Goal: Transaction & Acquisition: Subscribe to service/newsletter

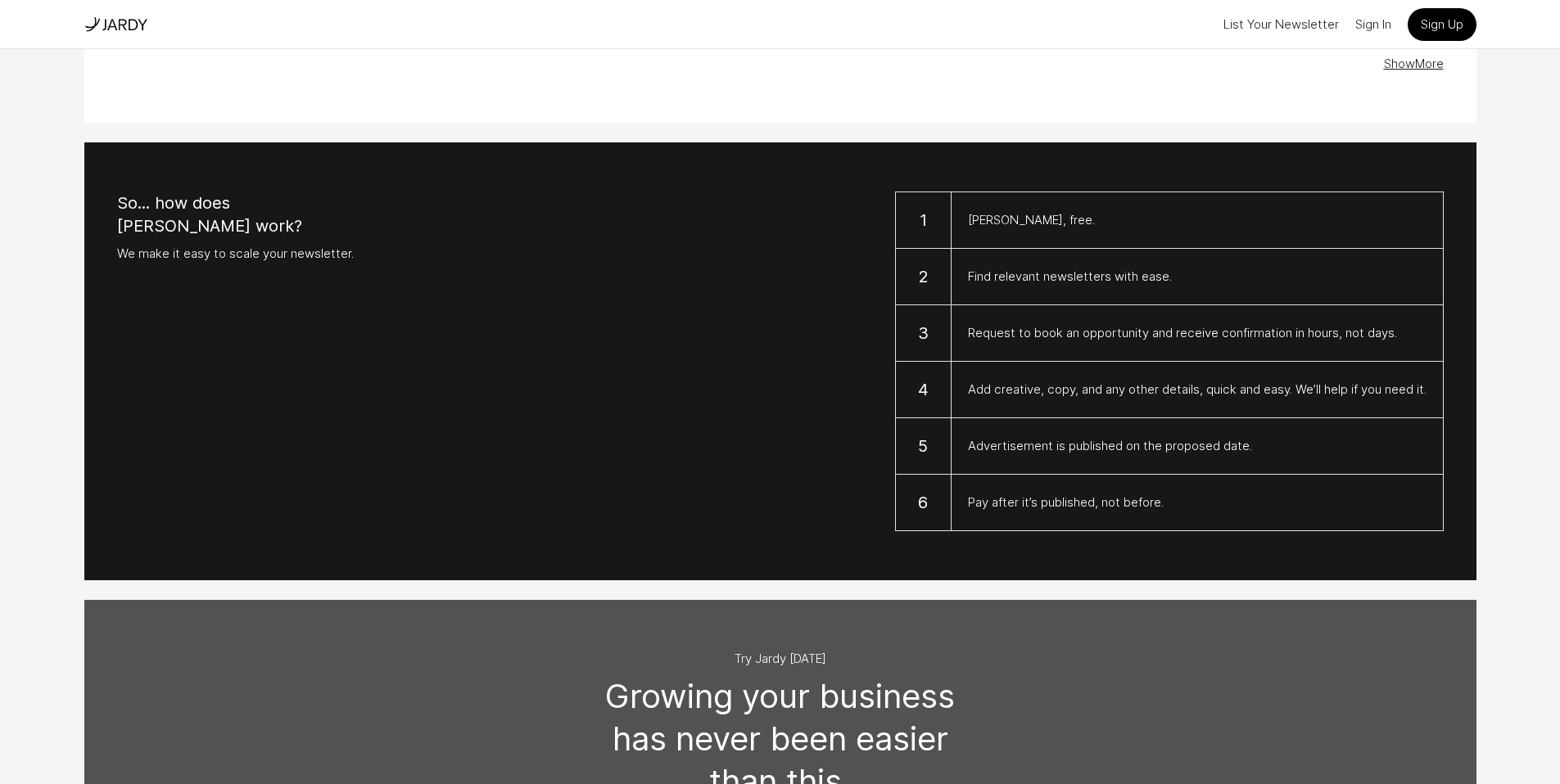
scroll to position [1231, 0]
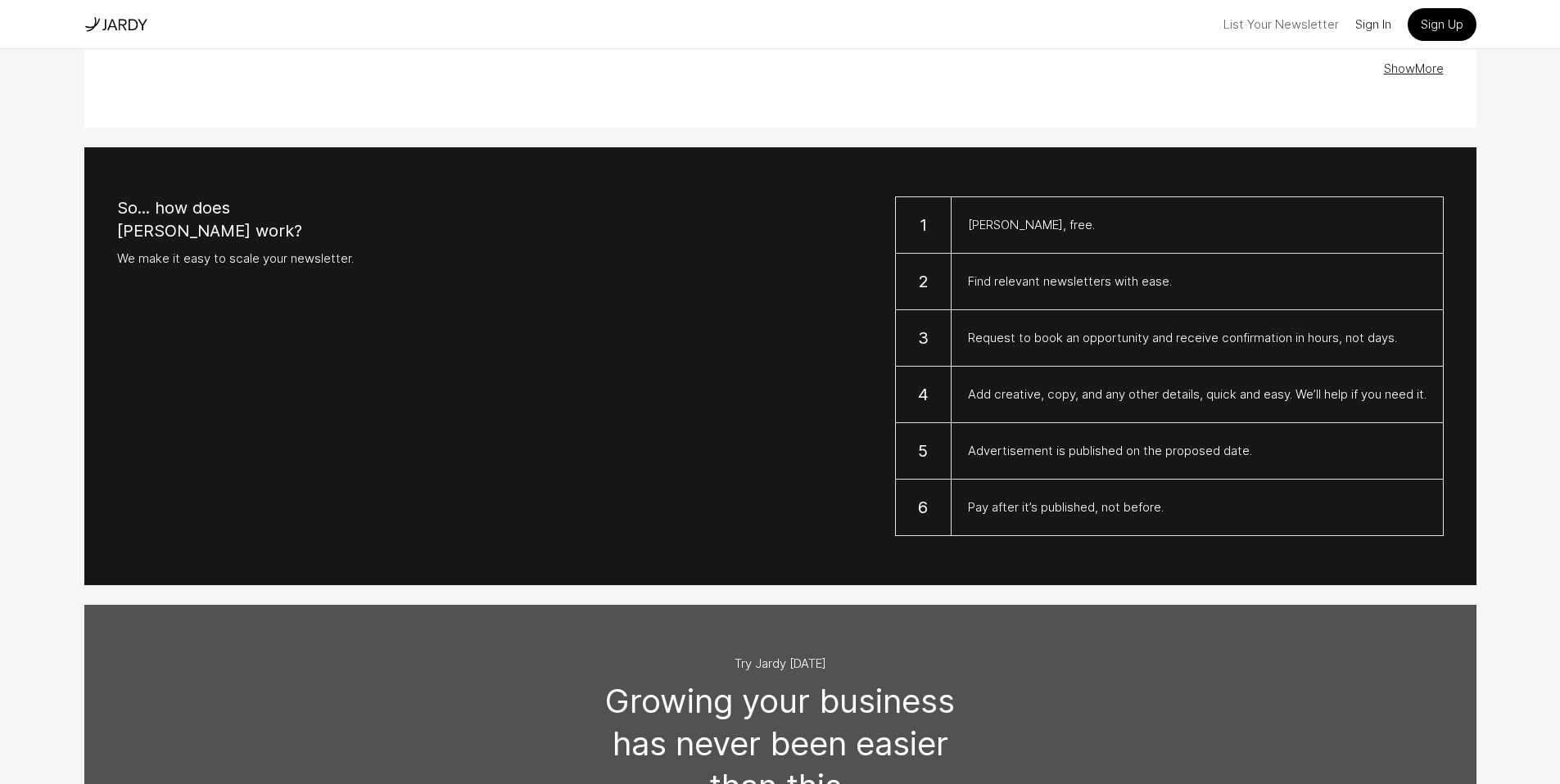
click at [1255, 24] on button "List Your Newsletter" at bounding box center [1282, 25] width 116 height 27
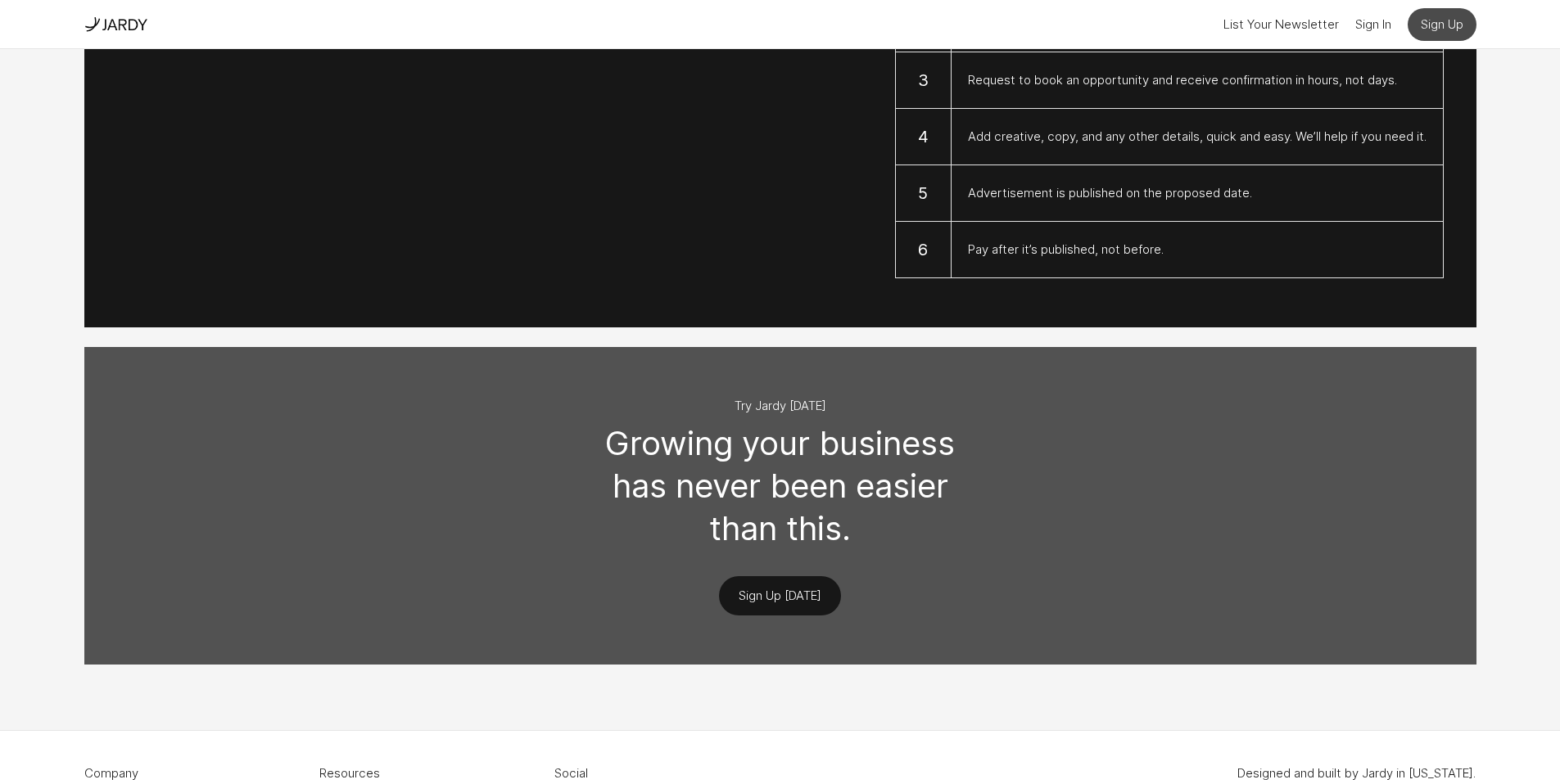
scroll to position [1487, 0]
click at [1436, 33] on link "Sign Up" at bounding box center [1442, 25] width 68 height 33
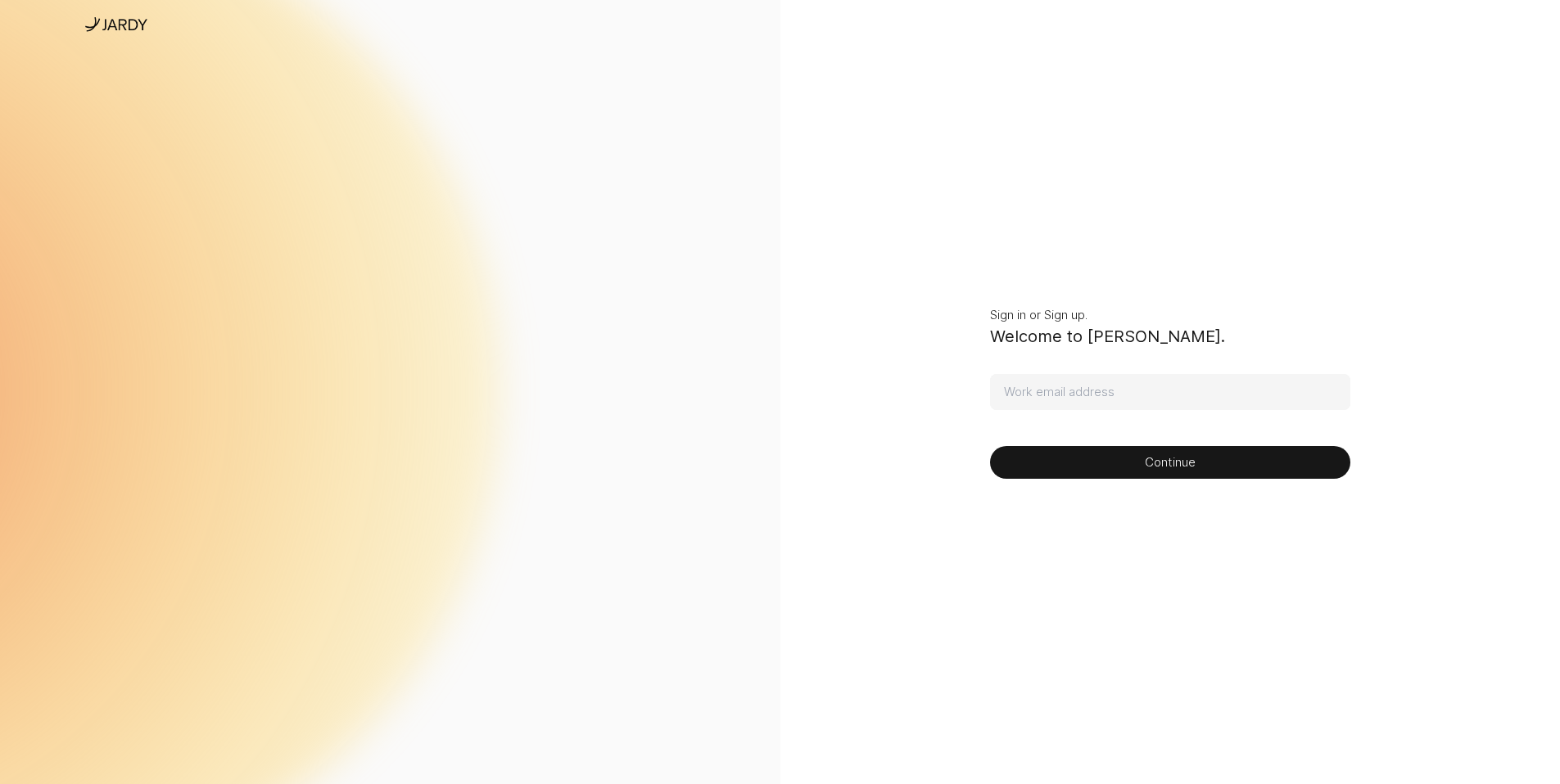
click at [1088, 392] on input at bounding box center [1171, 392] width 361 height 36
click at [951, 428] on section "Sign in or Sign up. Welcome to [GEOGRAPHIC_DATA]. Continue" at bounding box center [1171, 392] width 780 height 784
click at [1084, 391] on input at bounding box center [1171, 392] width 361 height 36
type input "[PERSON_NAME][EMAIL_ADDRESS][DOMAIN_NAME]"
click at [1233, 479] on section "Sign in or Sign up. Welcome to [GEOGRAPHIC_DATA]. [PERSON_NAME][EMAIL_ADDRESS][…" at bounding box center [1171, 392] width 780 height 784
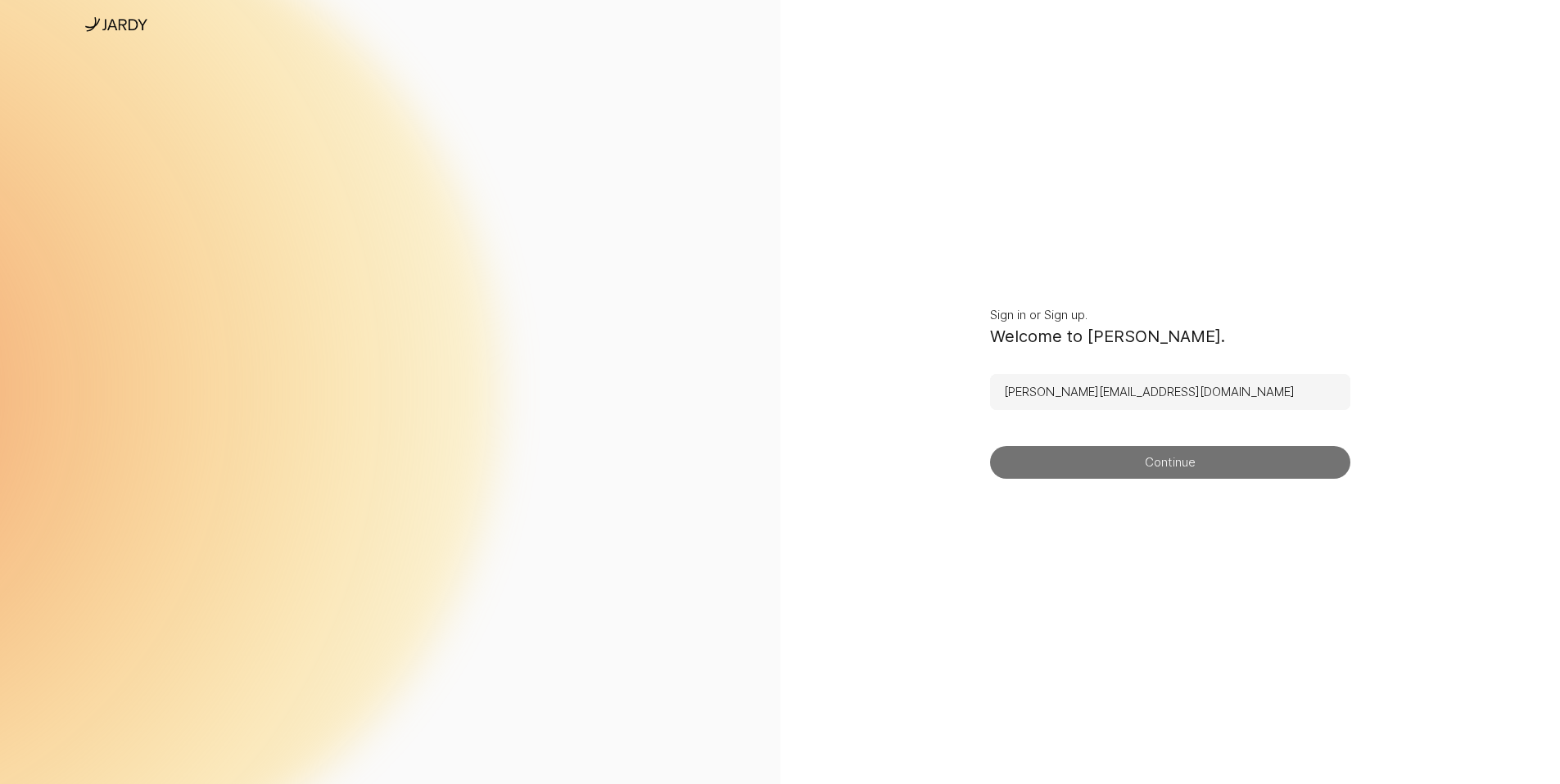
click at [1182, 473] on button "Continue" at bounding box center [1171, 462] width 361 height 33
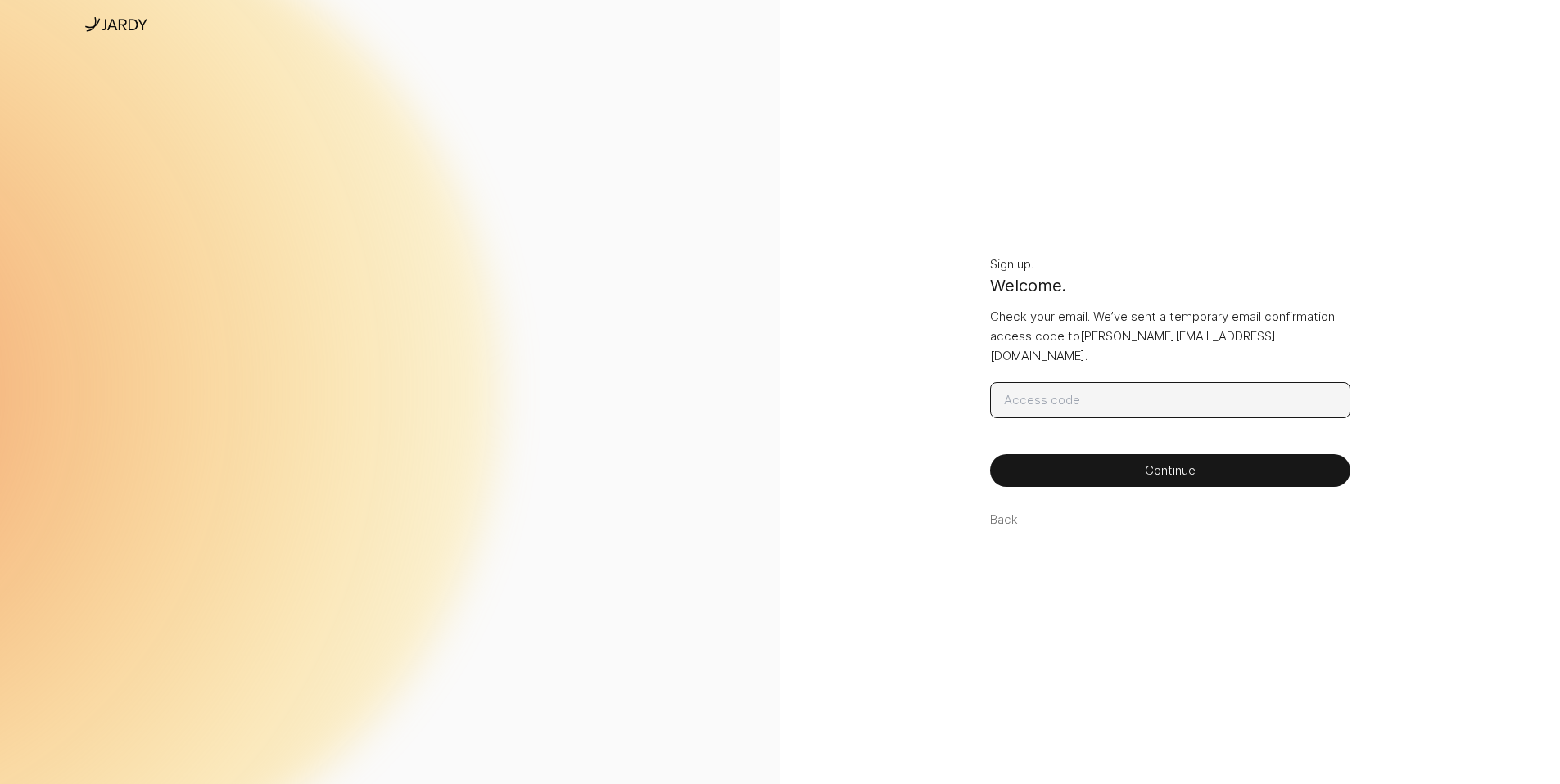
click at [1101, 392] on input at bounding box center [1171, 401] width 361 height 36
paste input "988340"
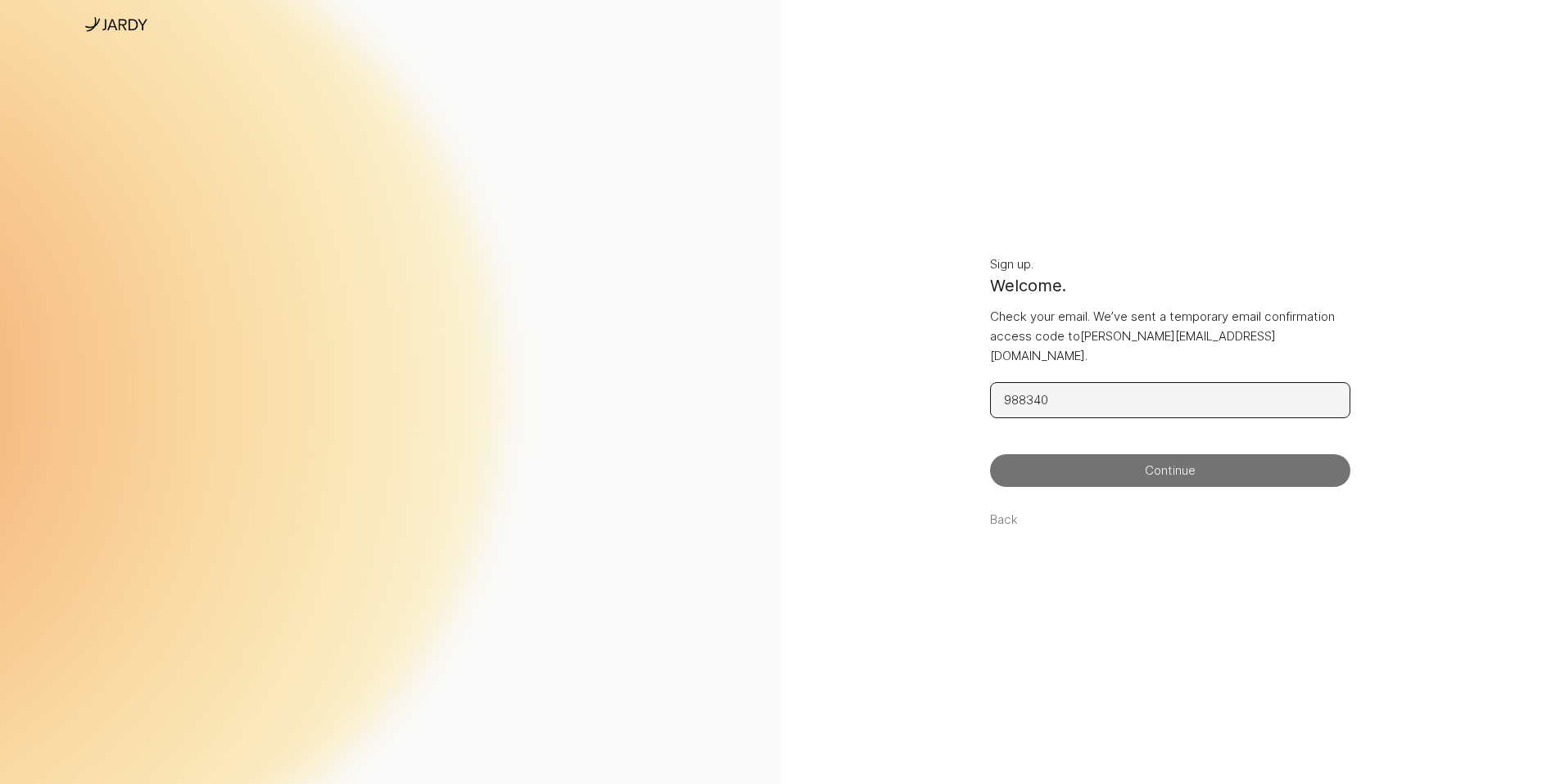
type input "988340"
click at [1137, 474] on button "Continue" at bounding box center [1171, 471] width 361 height 33
click at [1139, 464] on button "Continue" at bounding box center [1171, 471] width 361 height 33
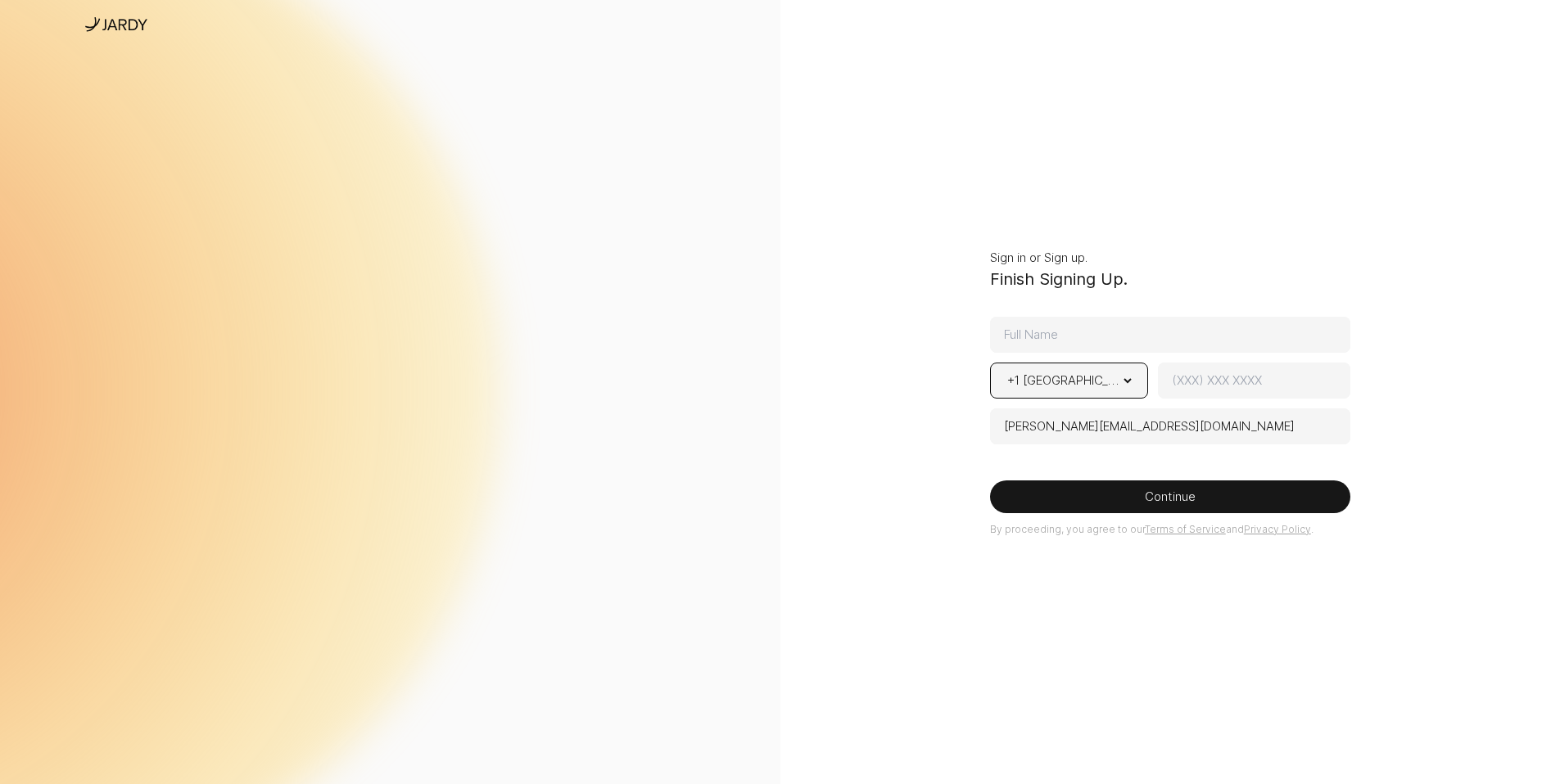
click at [1124, 386] on select "+1 [GEOGRAPHIC_DATA] + 1 [GEOGRAPHIC_DATA] + 44 [GEOGRAPHIC_DATA] + 93 [GEOGRAP…" at bounding box center [1070, 381] width 131 height 34
select select "[GEOGRAPHIC_DATA],44"
click at [1005, 364] on select "+1 [GEOGRAPHIC_DATA] + 1 [GEOGRAPHIC_DATA] + 44 [GEOGRAPHIC_DATA] + 93 [GEOGRAP…" at bounding box center [1070, 381] width 131 height 34
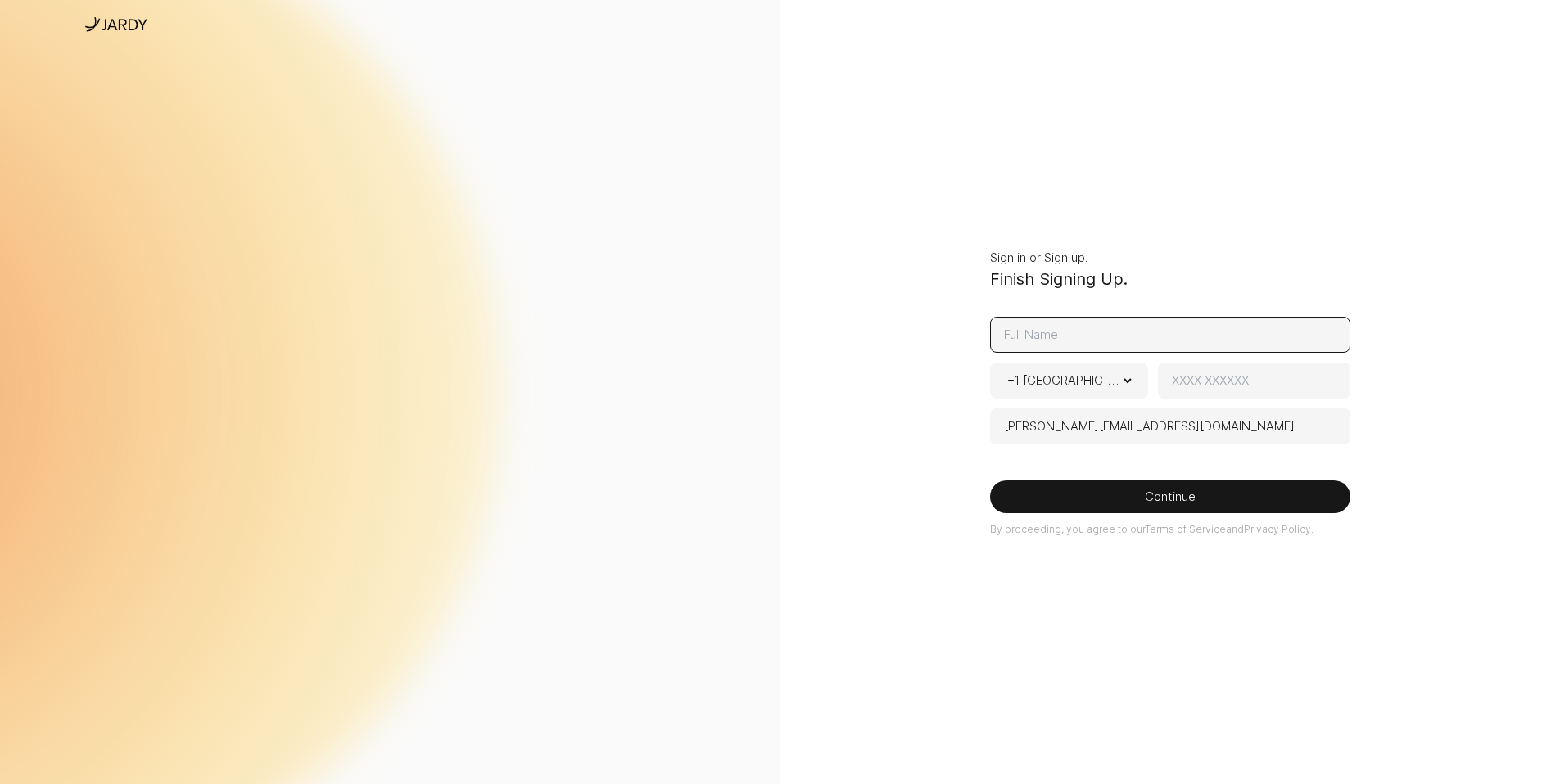
click at [1100, 339] on input at bounding box center [1171, 335] width 361 height 36
type input "[PERSON_NAME]"
click at [1193, 390] on input at bounding box center [1254, 381] width 192 height 36
click at [933, 458] on section "Sign in or Sign up. Finish Signing Up. [PERSON_NAME] +1 [GEOGRAPHIC_DATA] + 1 […" at bounding box center [1171, 392] width 780 height 784
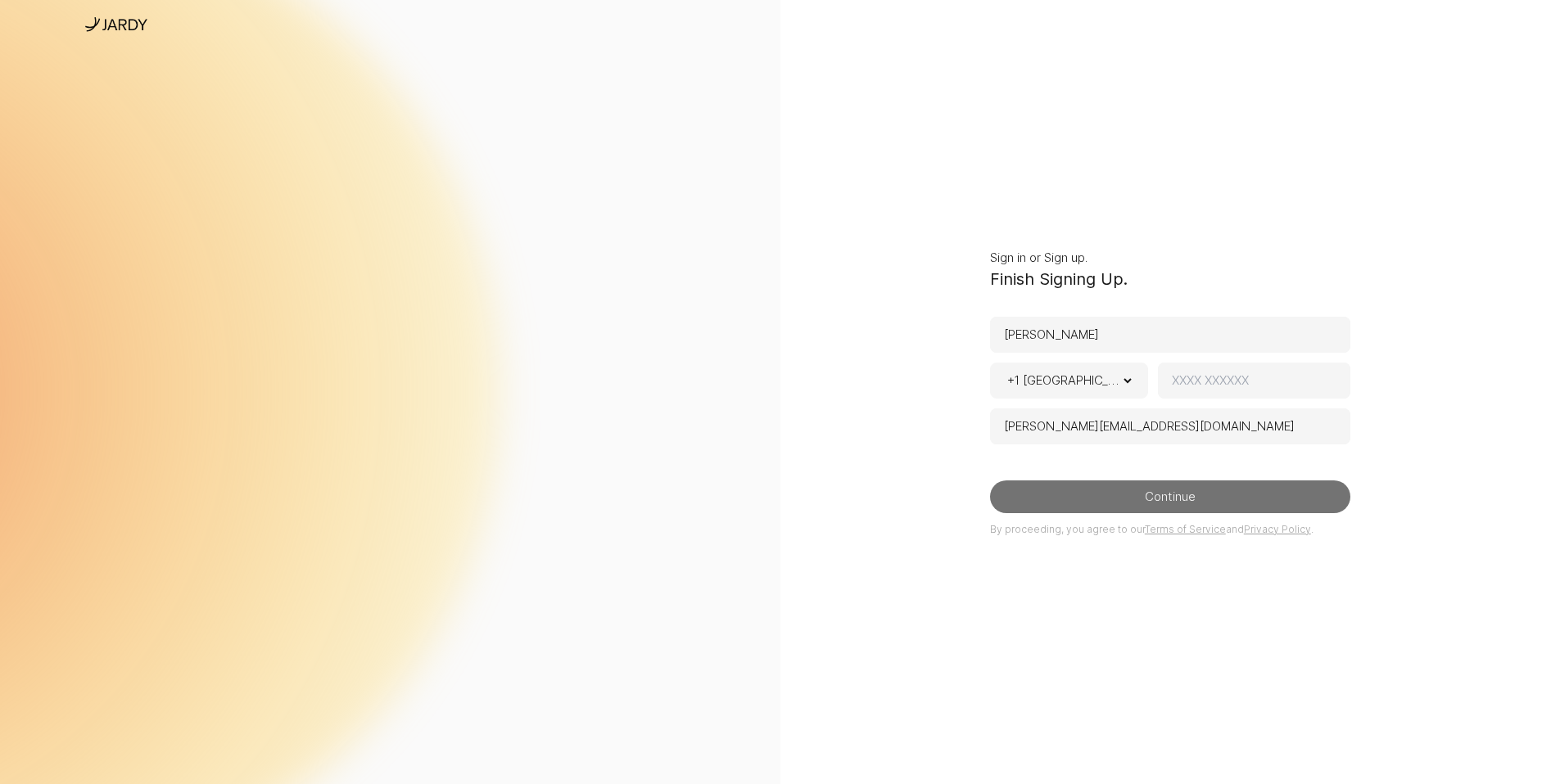
click at [1171, 503] on button "Continue" at bounding box center [1171, 496] width 361 height 33
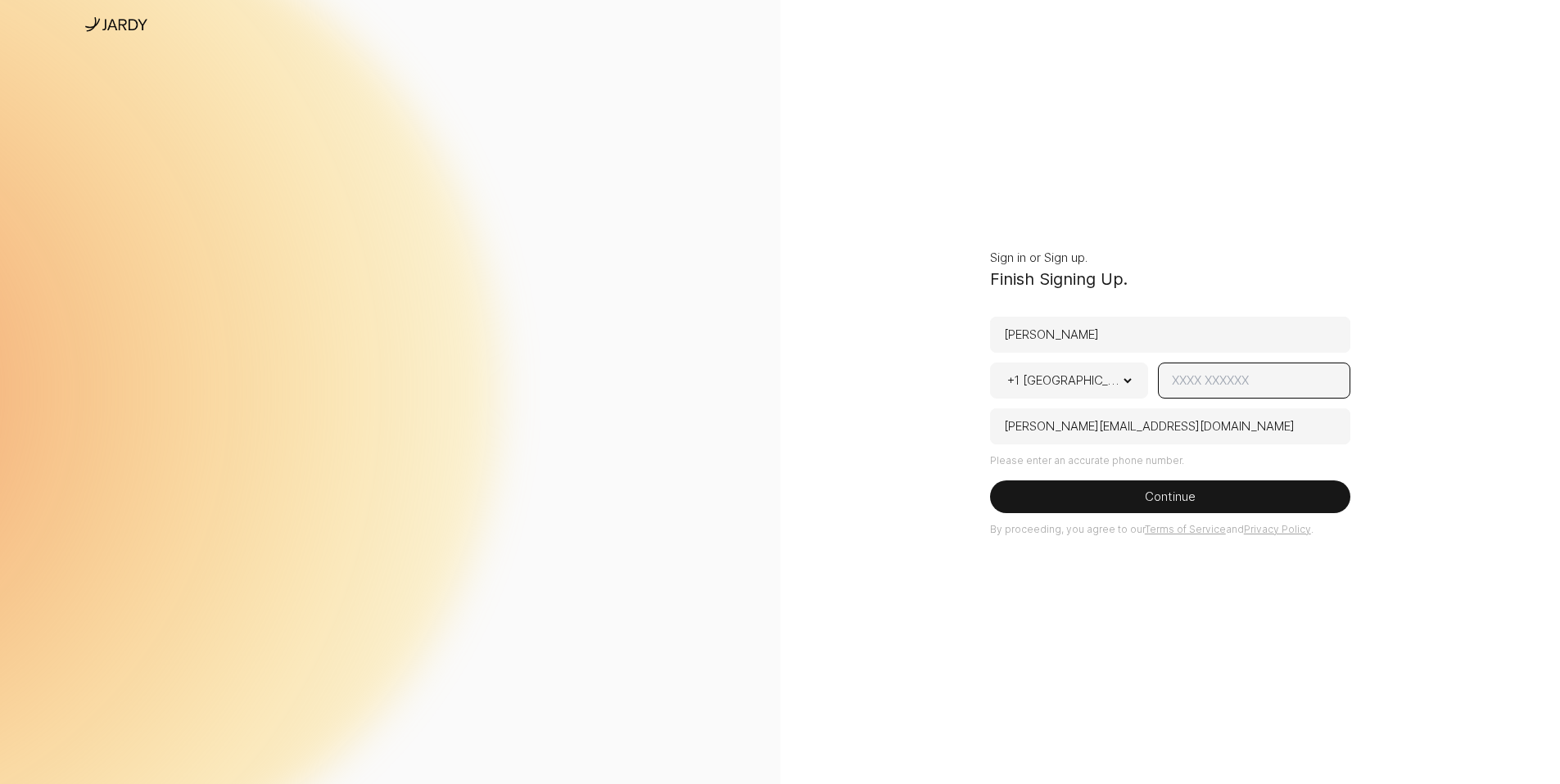
click at [1192, 387] on input at bounding box center [1254, 381] width 192 height 36
paste input "028 37997404"
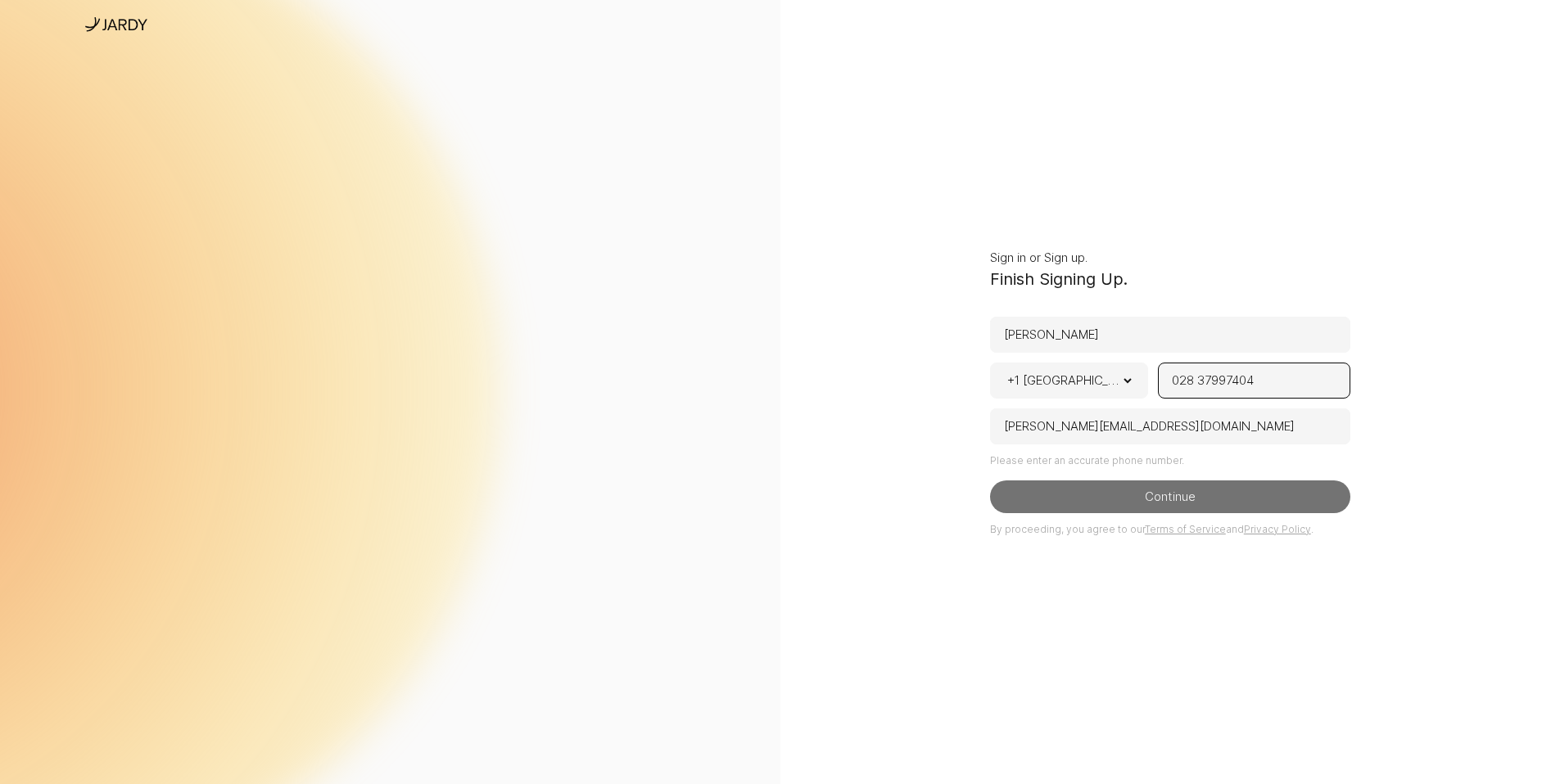
type input "028 37997404"
click at [1195, 504] on button "Continue" at bounding box center [1171, 496] width 361 height 33
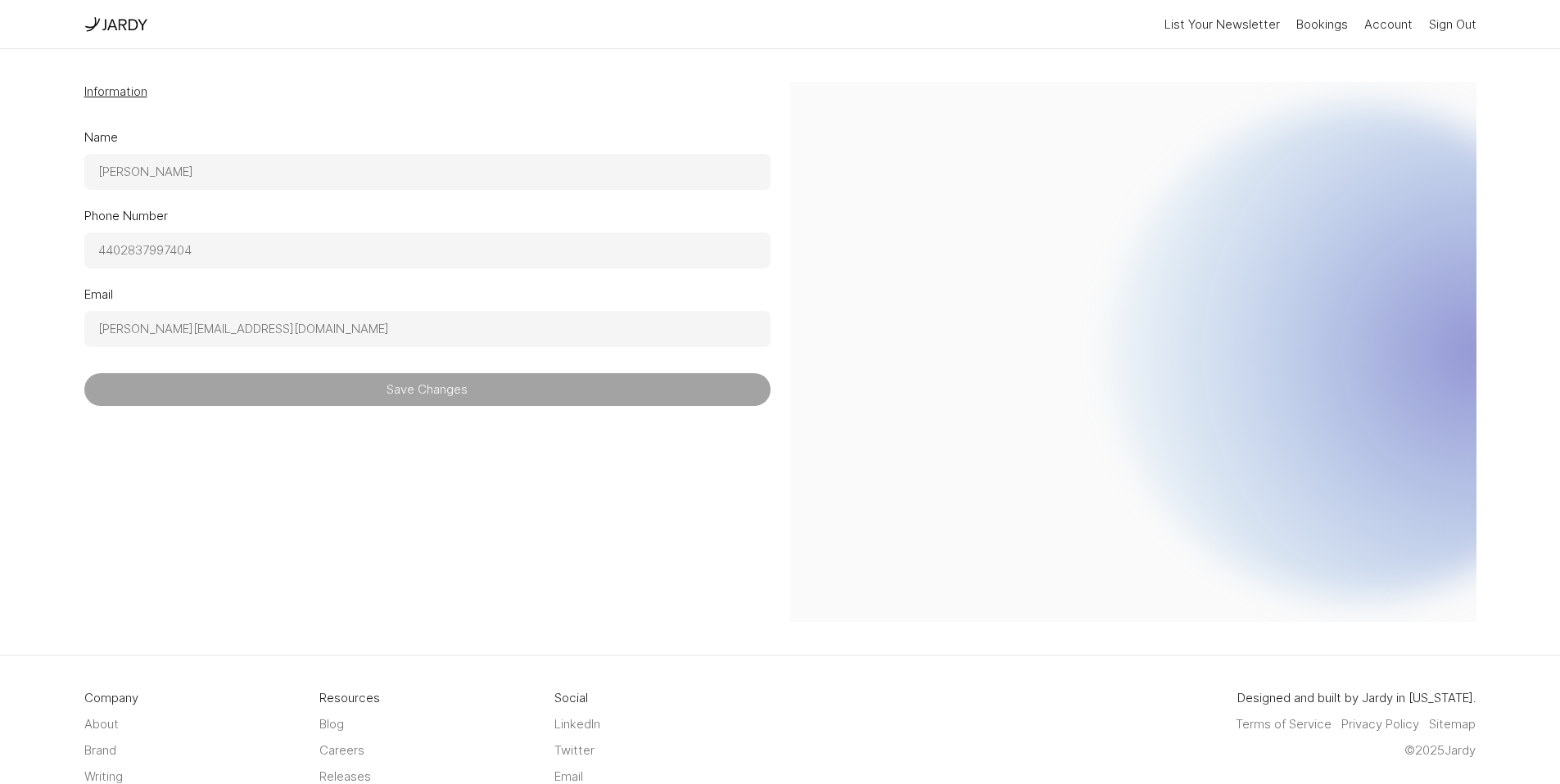
click at [418, 399] on button "Save Changes" at bounding box center [427, 389] width 686 height 33
click at [112, 86] on p "Information" at bounding box center [116, 91] width 63 height 20
click at [1328, 26] on link "Bookings" at bounding box center [1323, 25] width 51 height 27
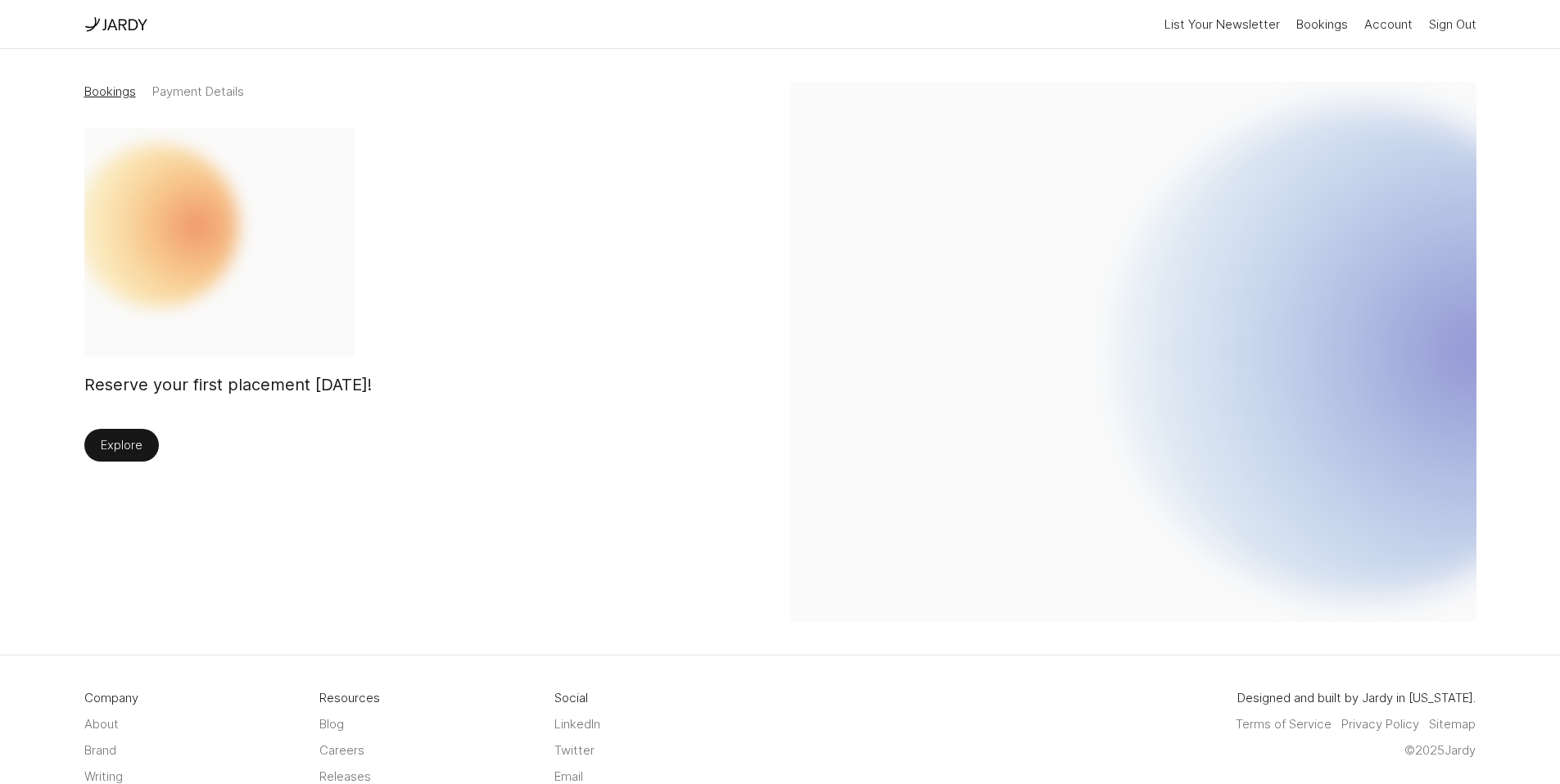
click at [115, 444] on link "Explore" at bounding box center [122, 445] width 75 height 33
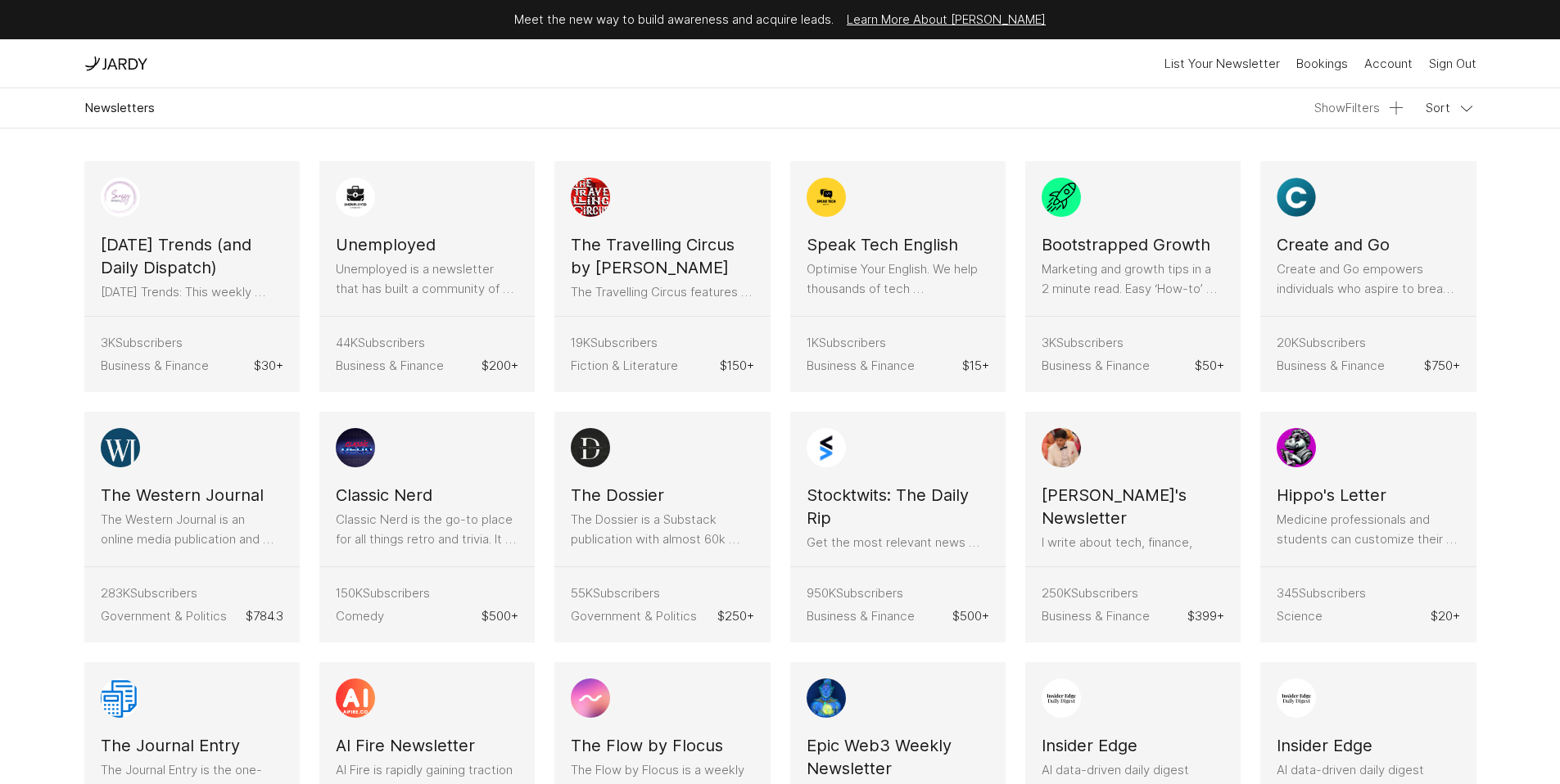
click at [1389, 110] on icon at bounding box center [1397, 108] width 20 height 20
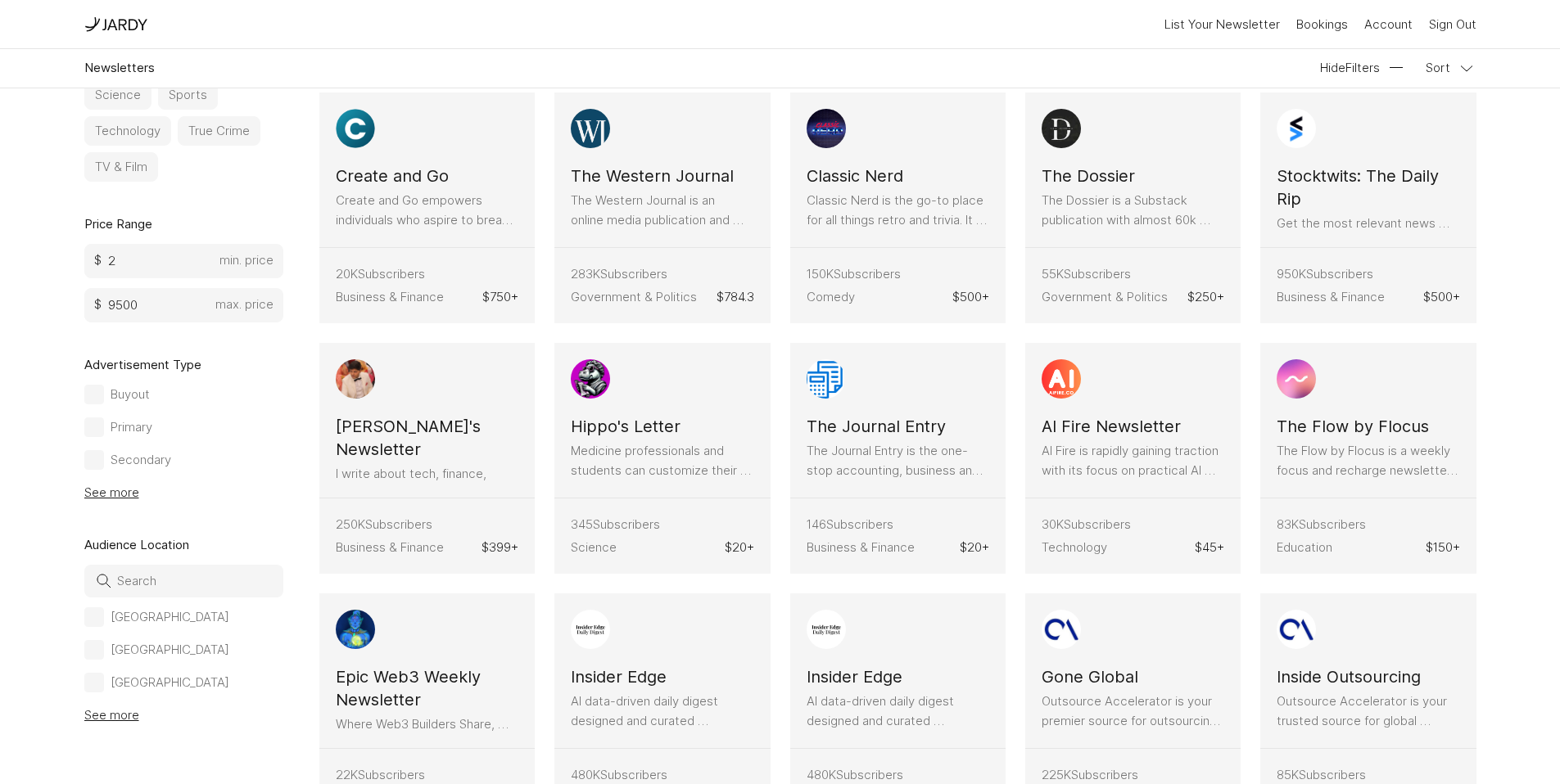
scroll to position [361, 0]
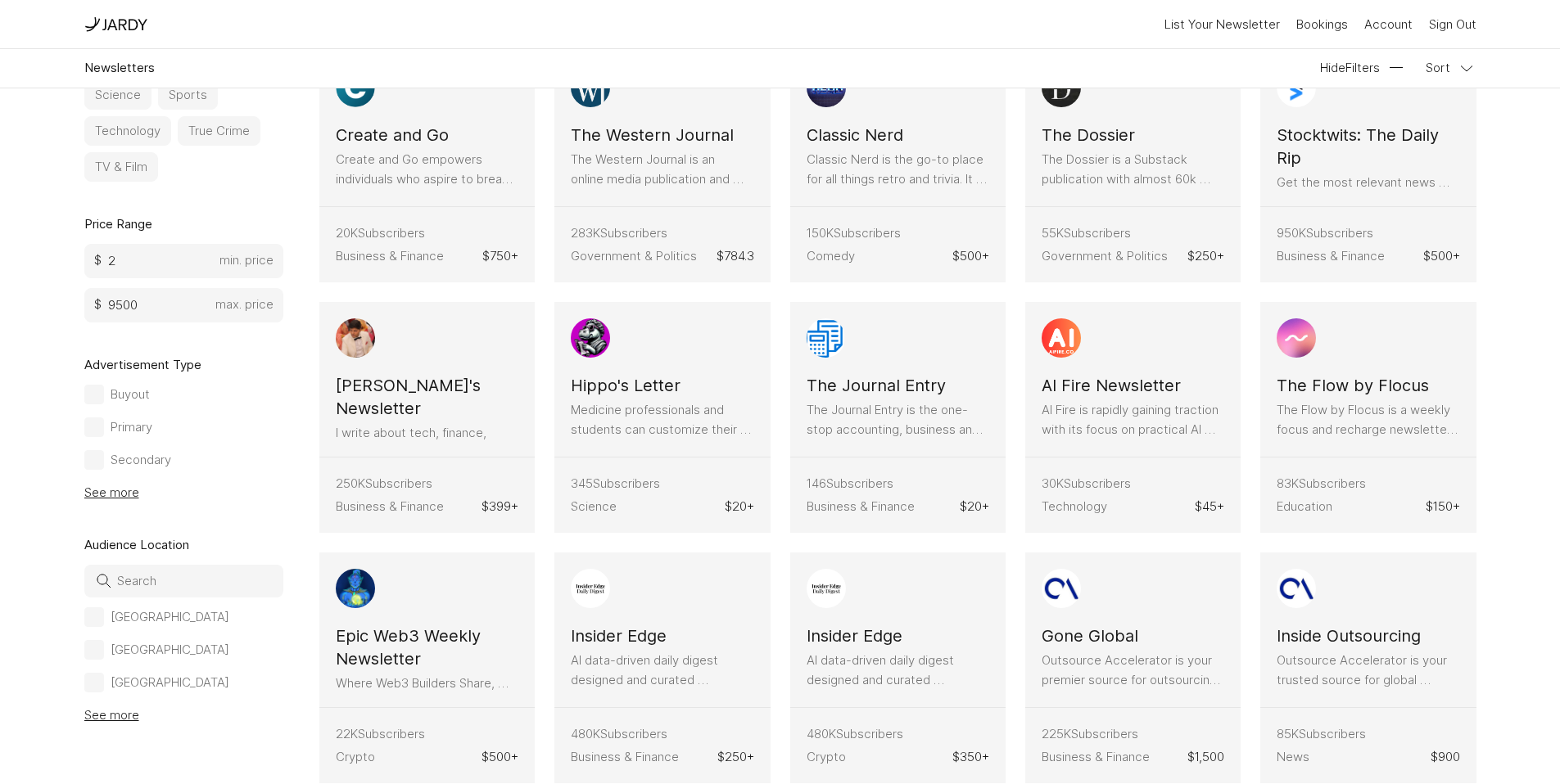
click at [122, 709] on button "See more" at bounding box center [112, 716] width 55 height 20
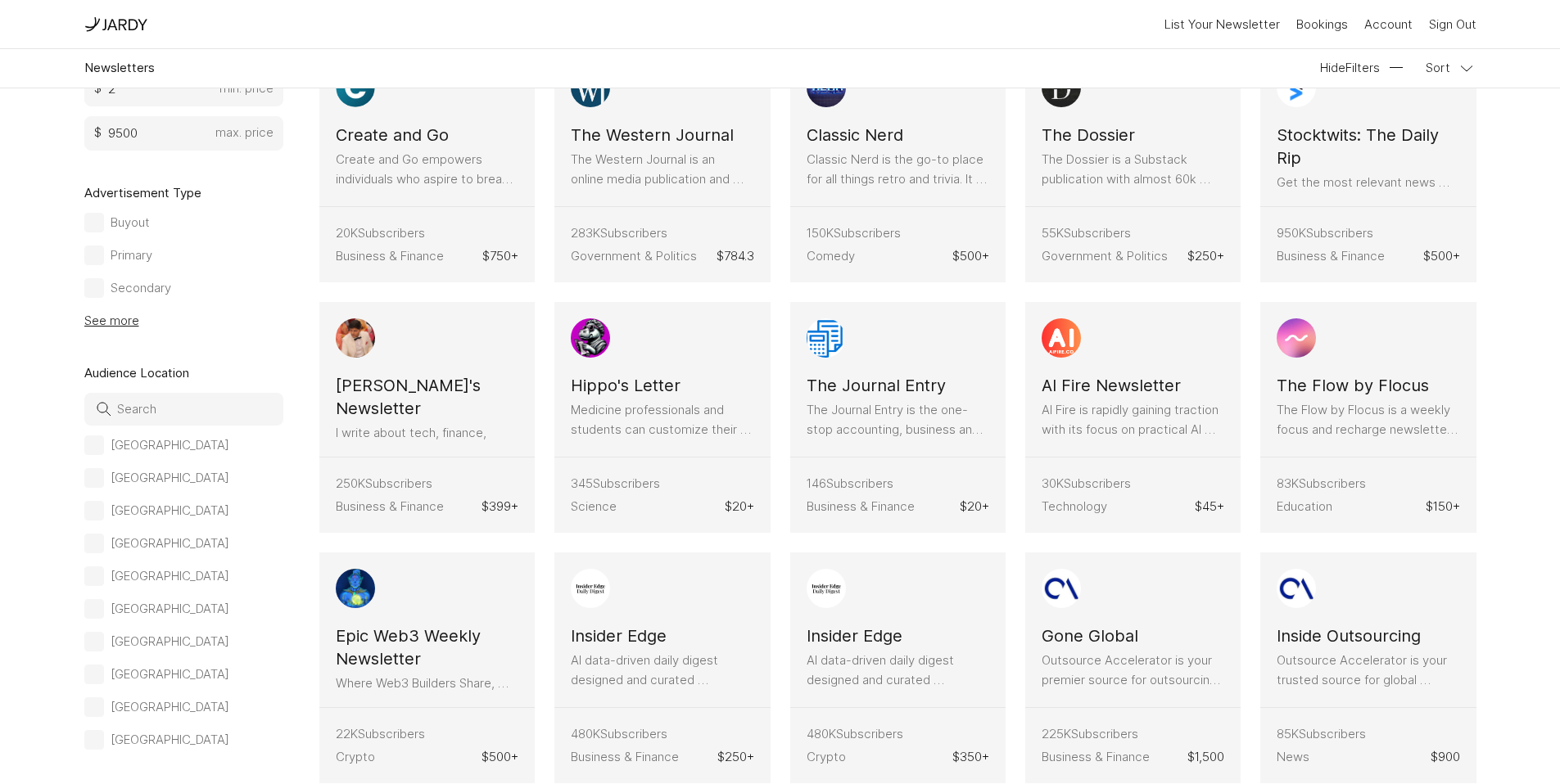
scroll to position [772, 0]
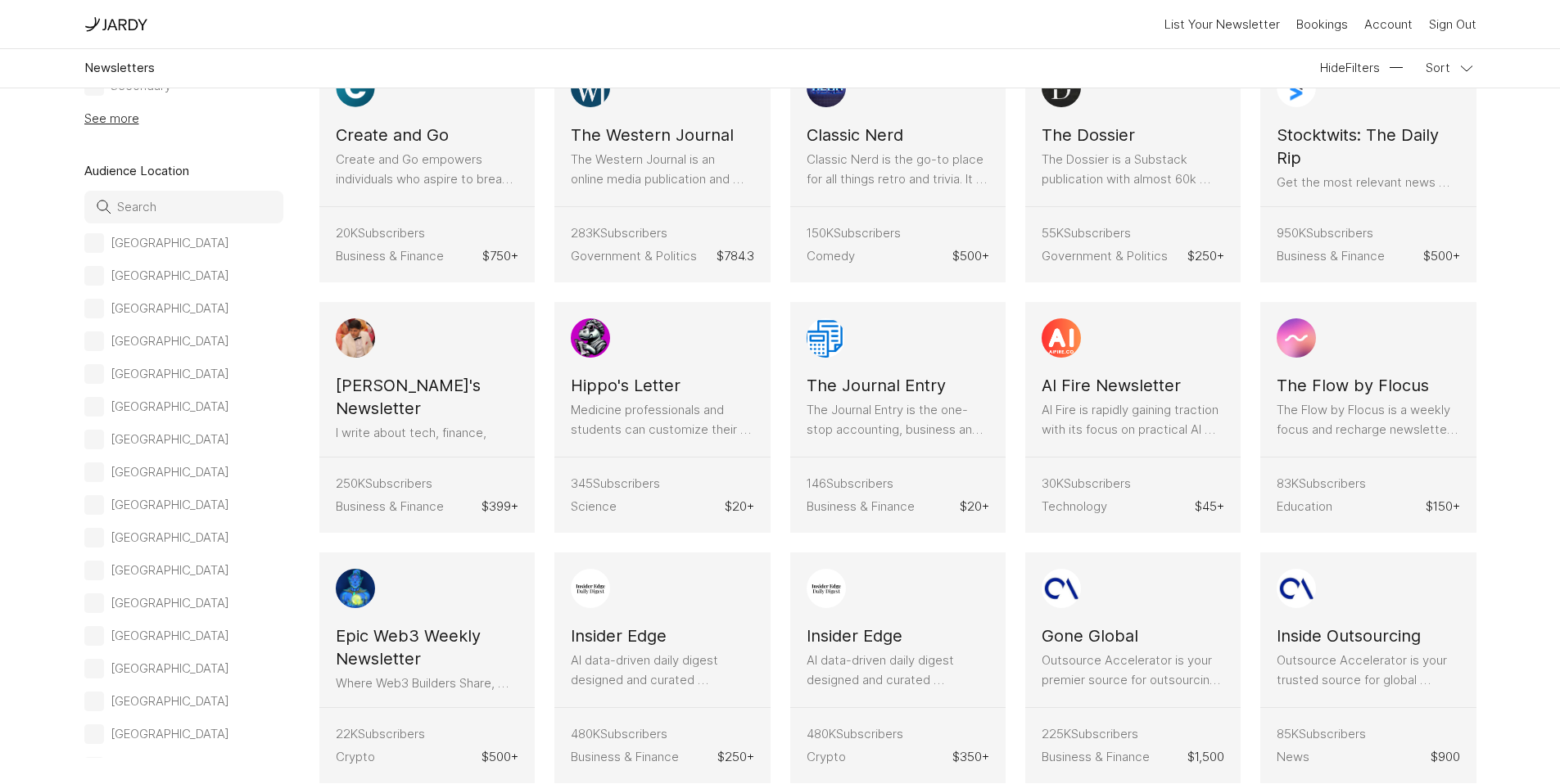
click at [99, 510] on div at bounding box center [94, 505] width 9 height 9
click at [0, 0] on input "[GEOGRAPHIC_DATA]" at bounding box center [0, 0] width 0 height 0
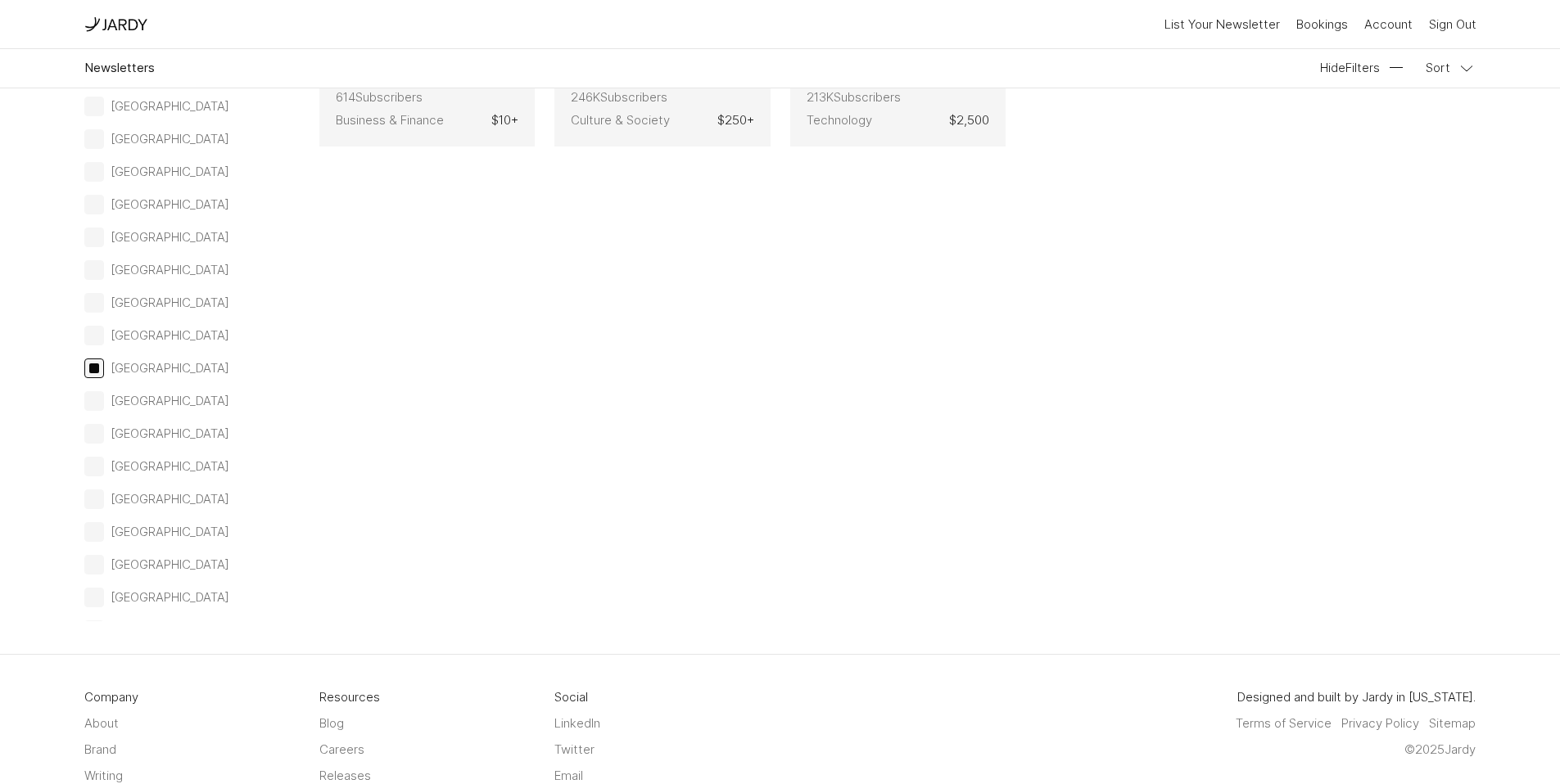
scroll to position [232, 0]
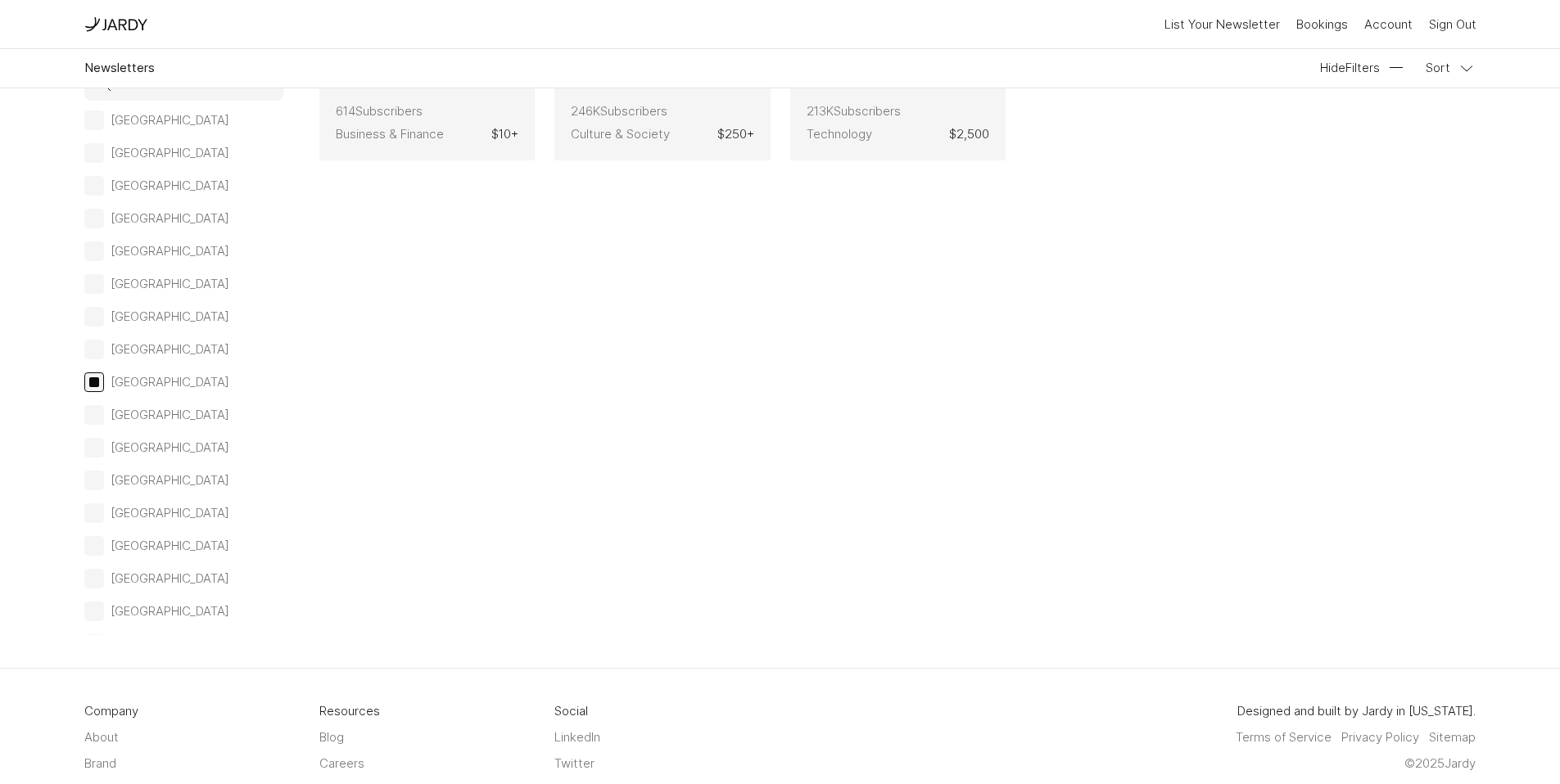
click at [91, 355] on div at bounding box center [94, 349] width 9 height 9
click at [0, 0] on input "[GEOGRAPHIC_DATA]" at bounding box center [0, 0] width 0 height 0
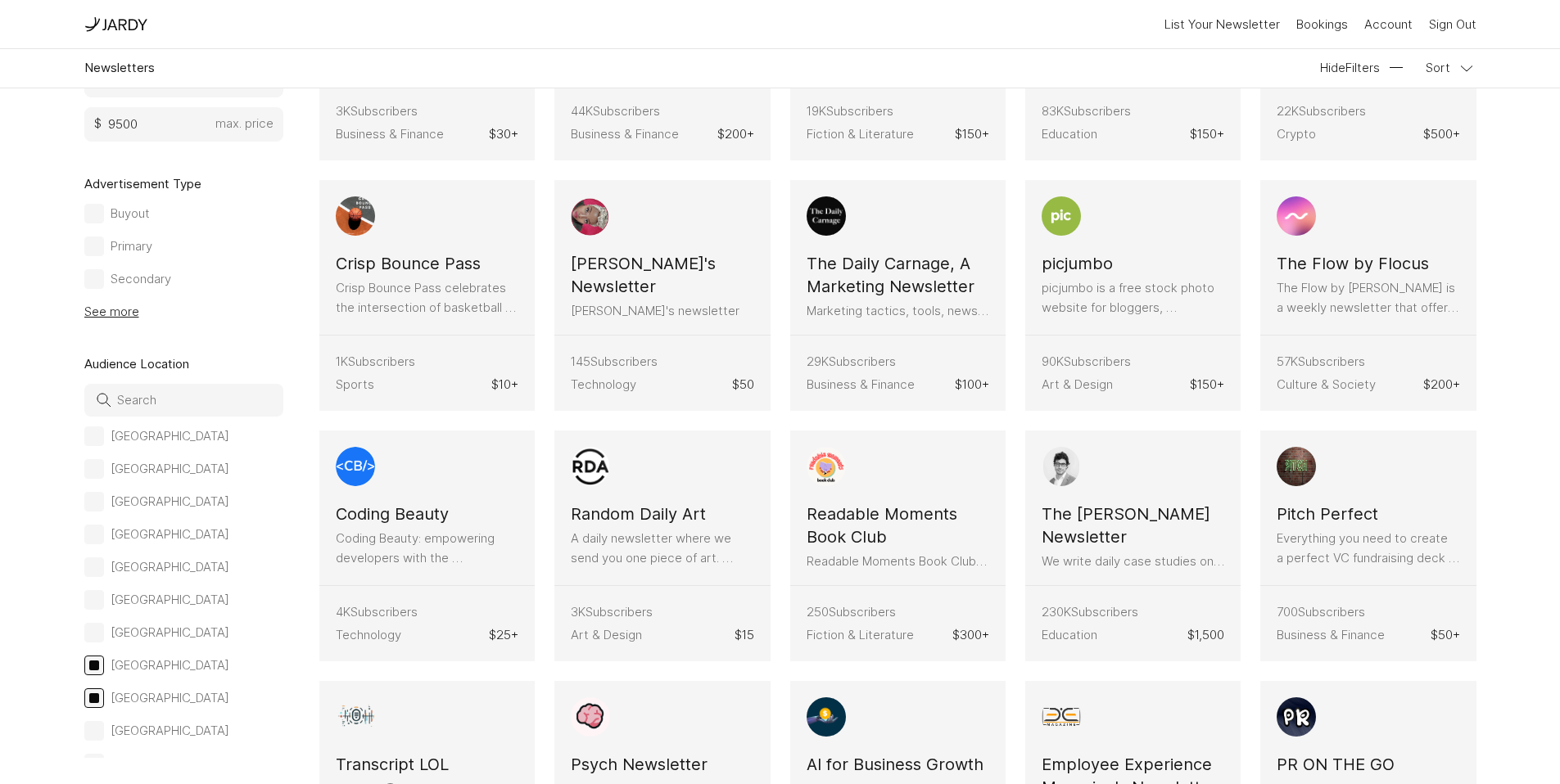
scroll to position [578, 0]
click at [171, 418] on input at bounding box center [184, 401] width 199 height 33
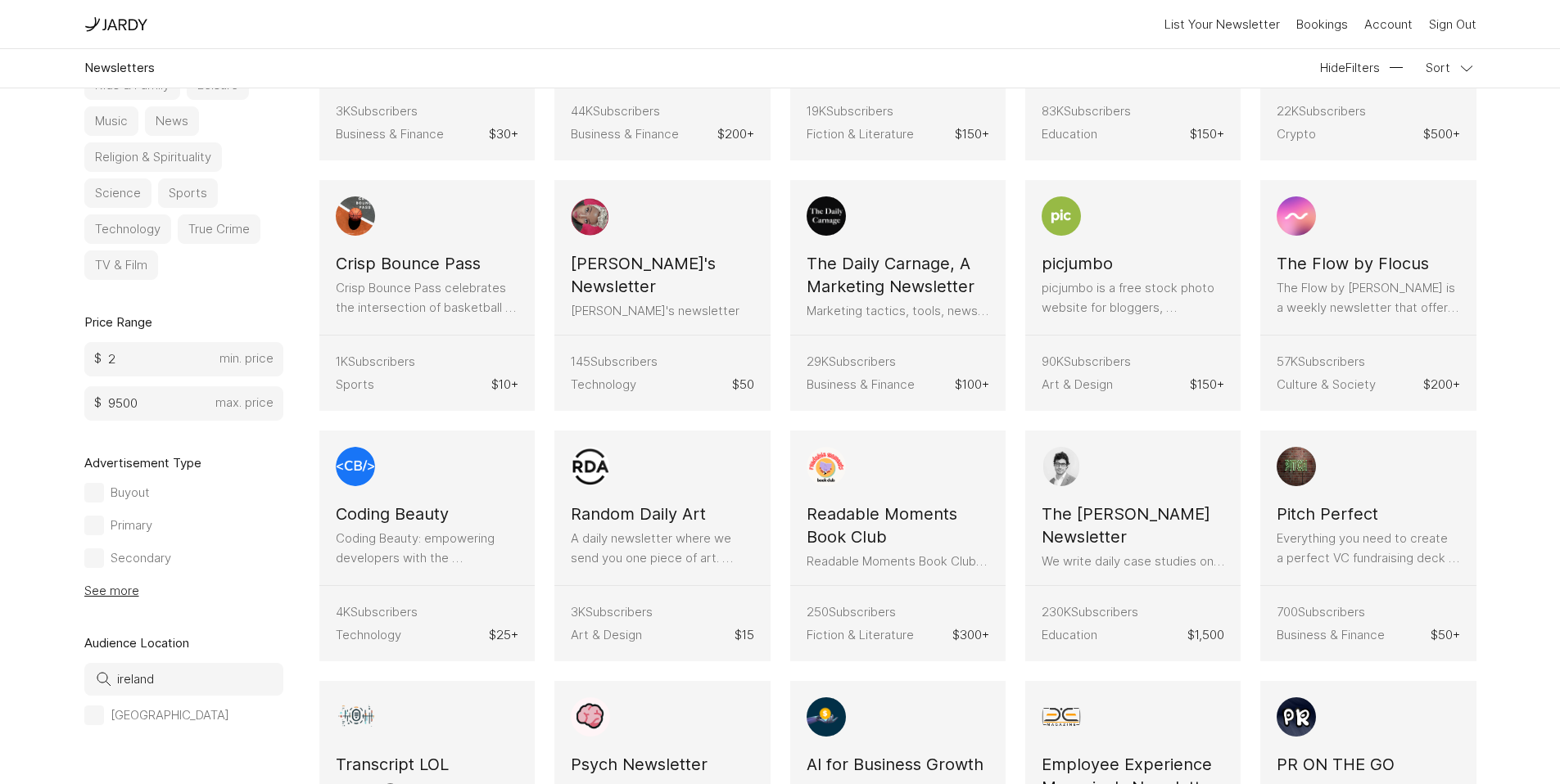
type input "ireland"
click at [103, 719] on label "[GEOGRAPHIC_DATA]" at bounding box center [157, 716] width 145 height 20
click at [0, 0] on input "[GEOGRAPHIC_DATA]" at bounding box center [0, 0] width 0 height 0
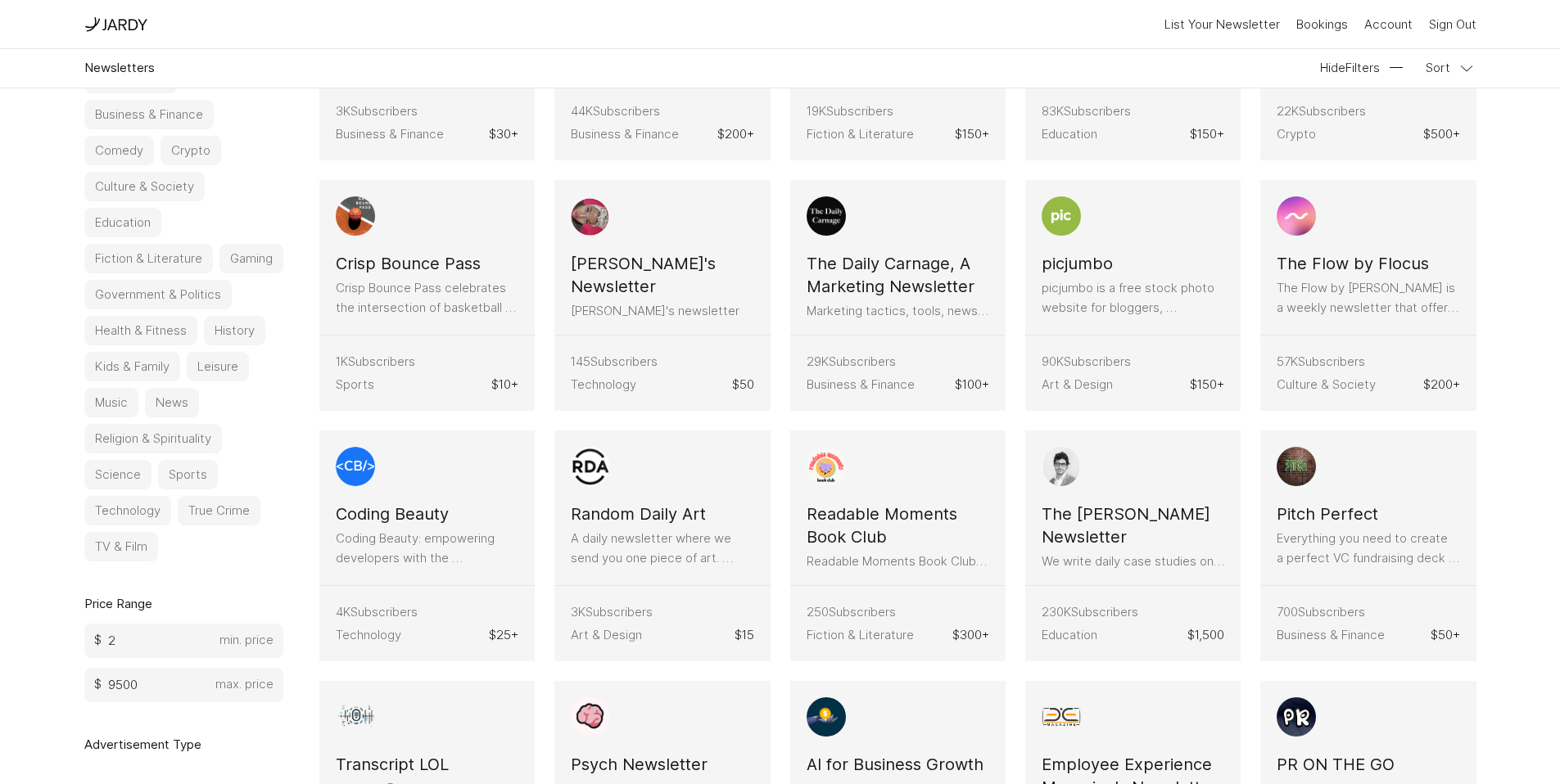
scroll to position [0, 0]
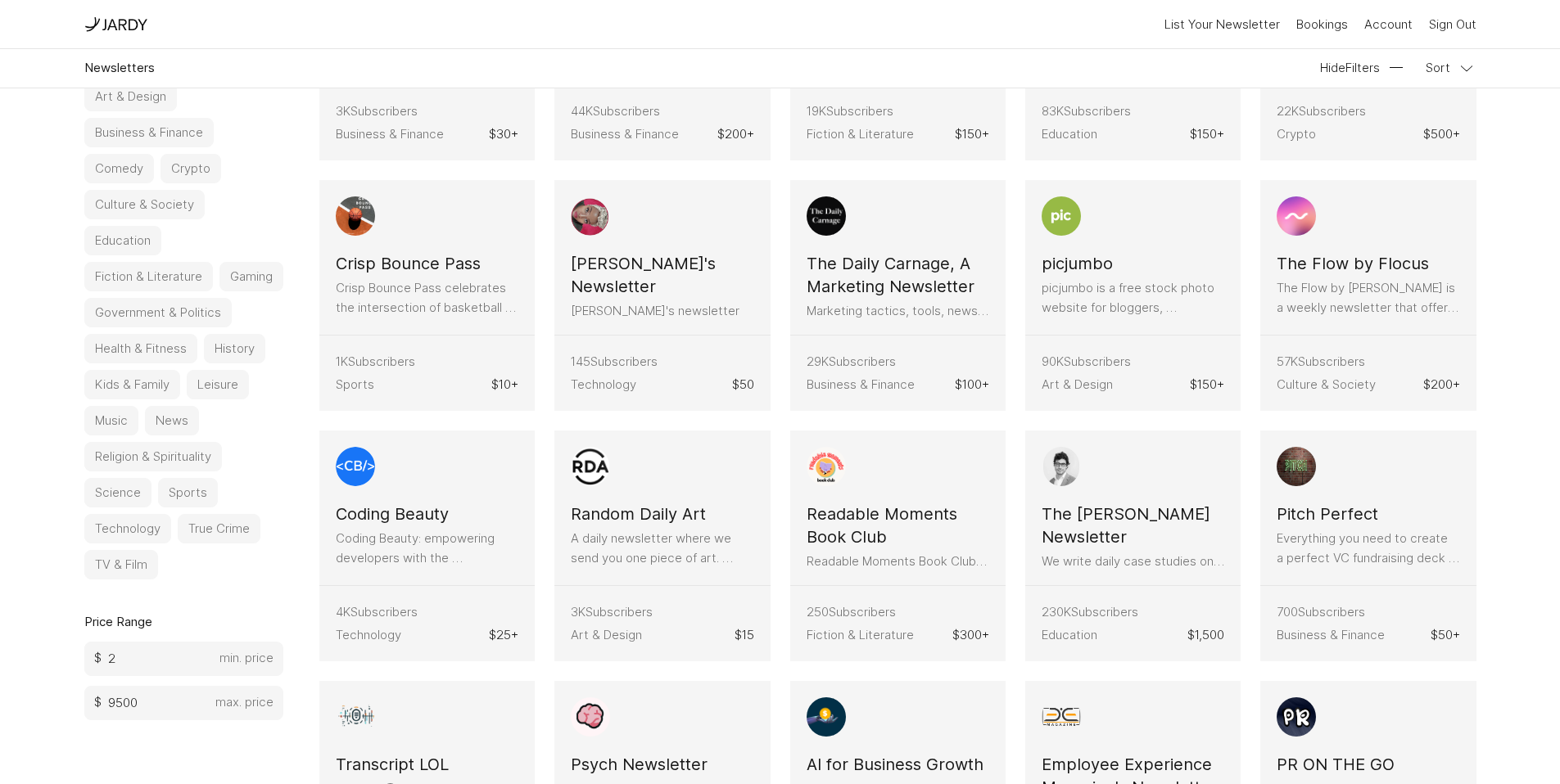
click at [152, 128] on button "Business & Finance" at bounding box center [149, 132] width 129 height 29
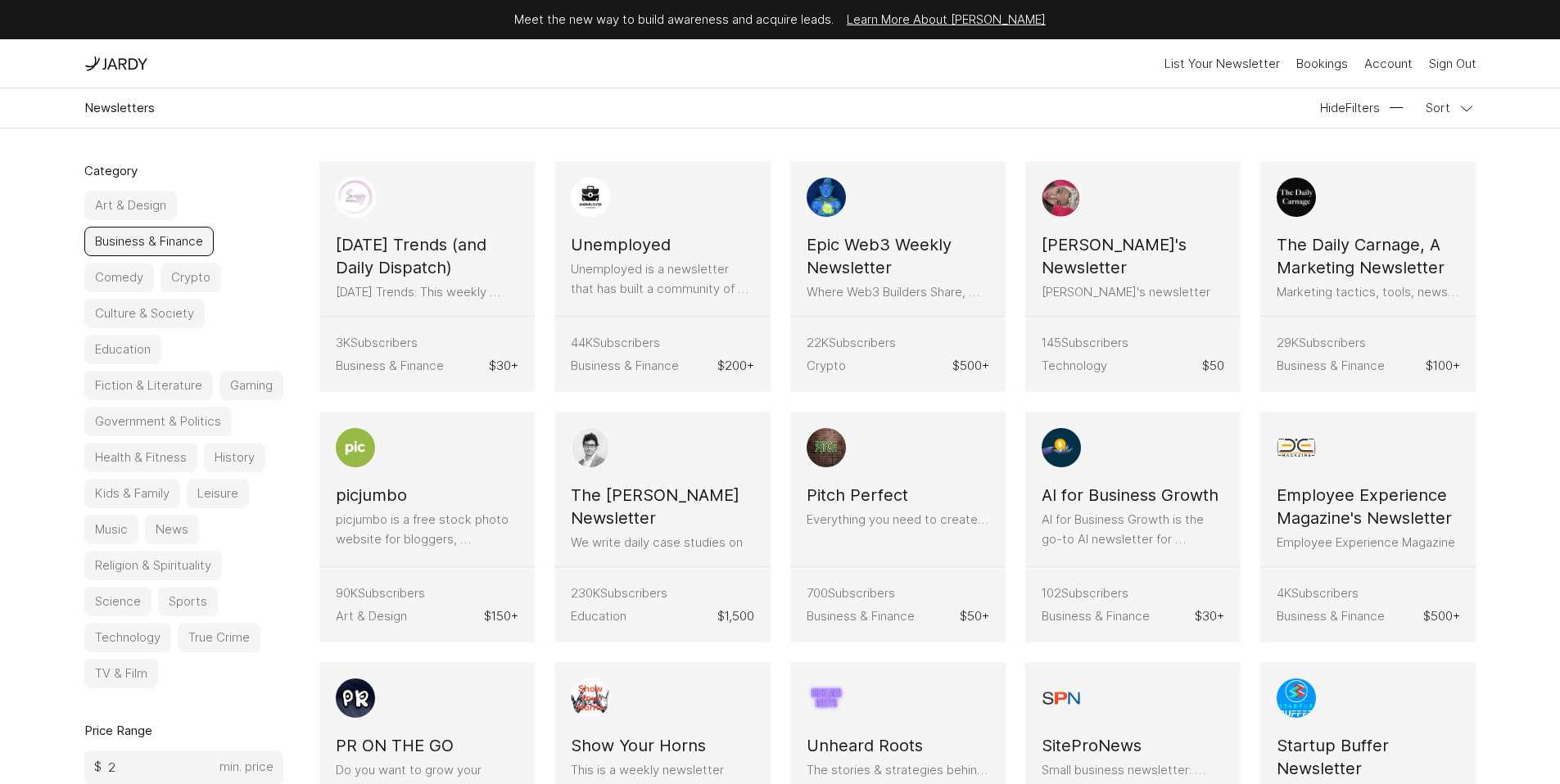
click at [391, 271] on h3 "[DATE] Trends (and Daily Dispatch)" at bounding box center [427, 256] width 182 height 46
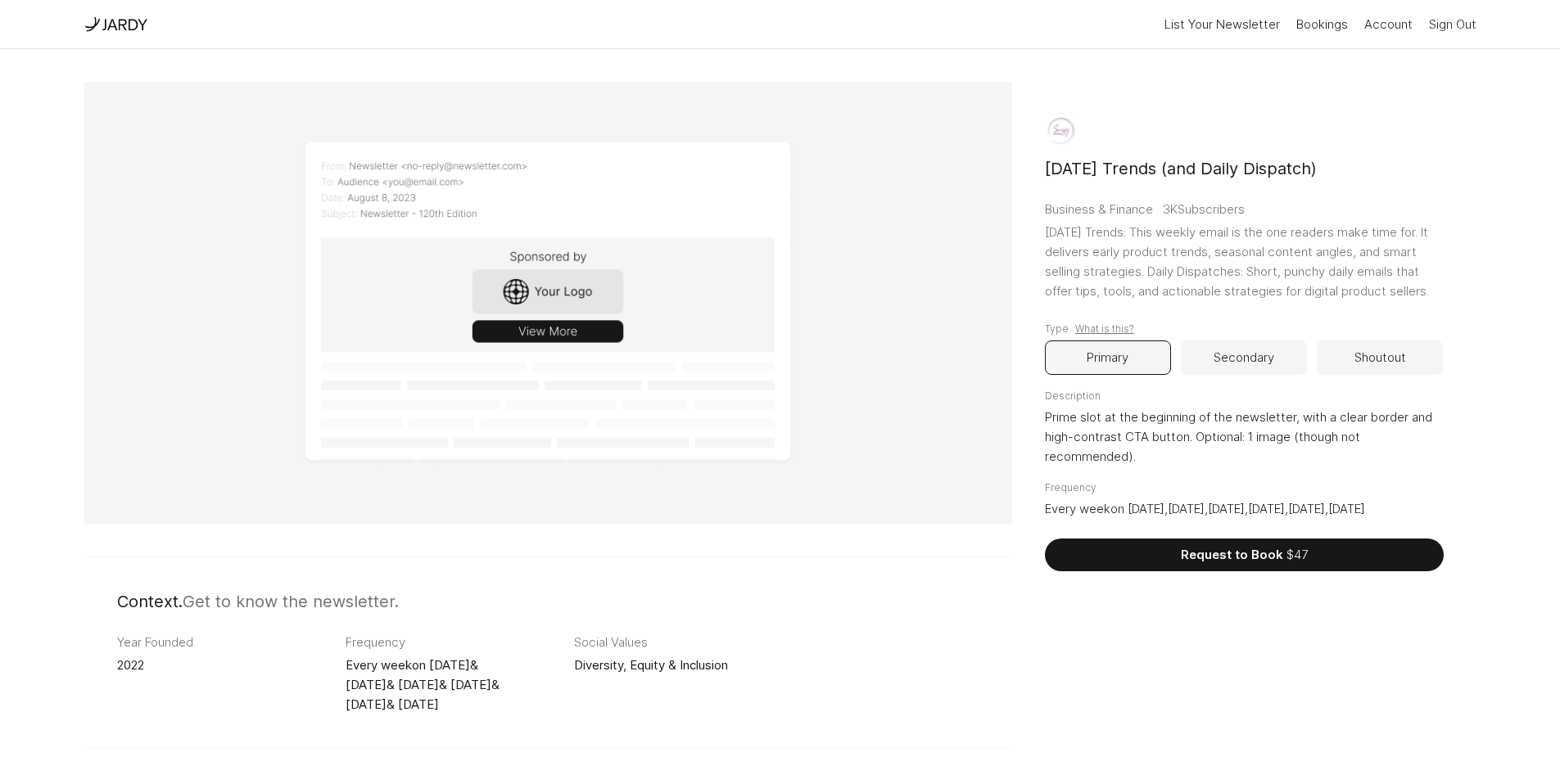
click at [1163, 170] on h3 "[DATE] Trends (and Daily Dispatch)" at bounding box center [1181, 169] width 272 height 23
drag, startPoint x: 1046, startPoint y: 164, endPoint x: 1339, endPoint y: 176, distance: 293.2
click at [1339, 176] on div "[DATE] Trends (and Daily Dispatch) Business & Finance 3K Subscribers [DATE] Tre…" at bounding box center [1244, 359] width 464 height 555
copy h3 "[DATE] Trends (and Daily Dispatch)"
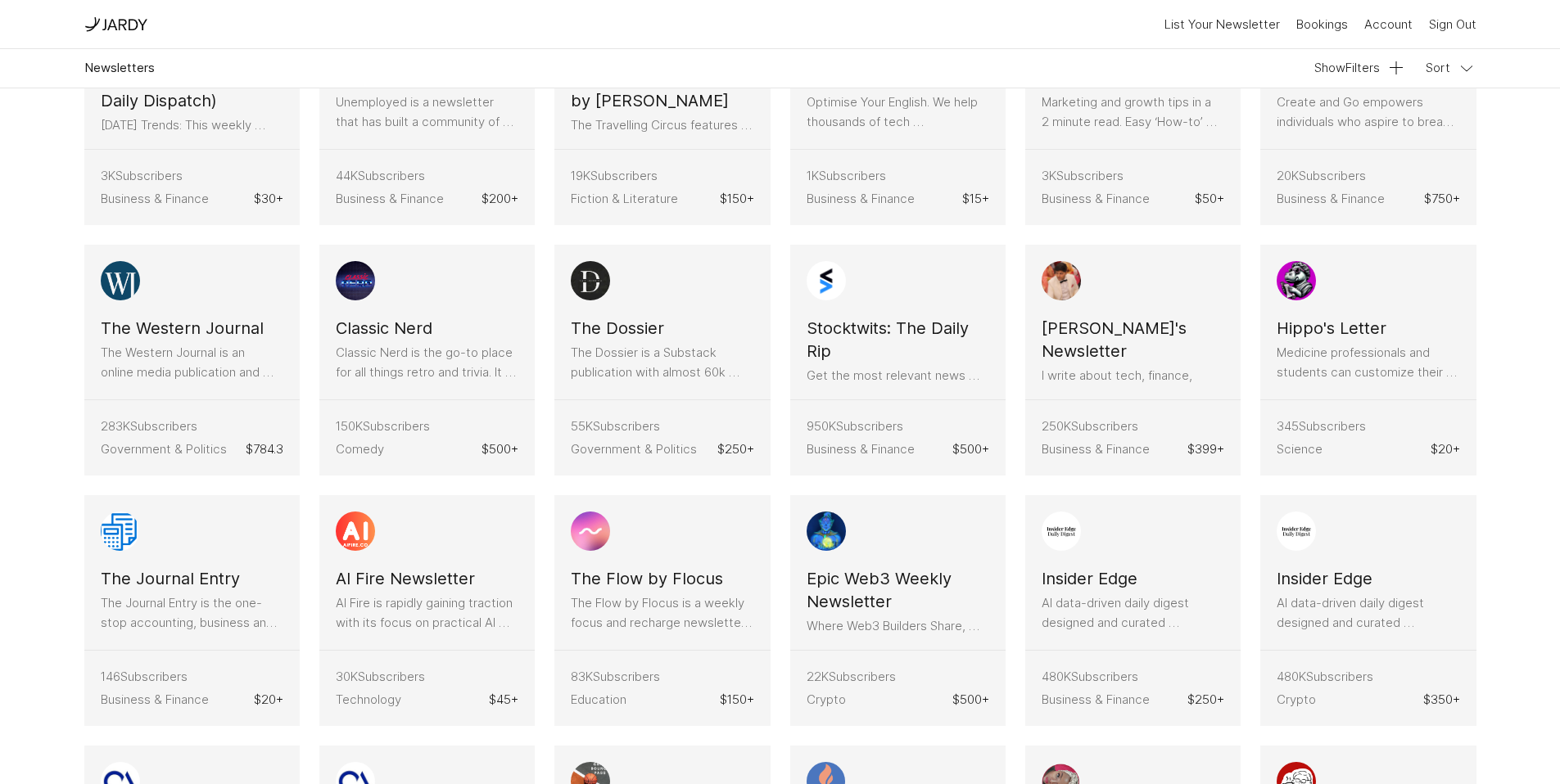
scroll to position [35, 0]
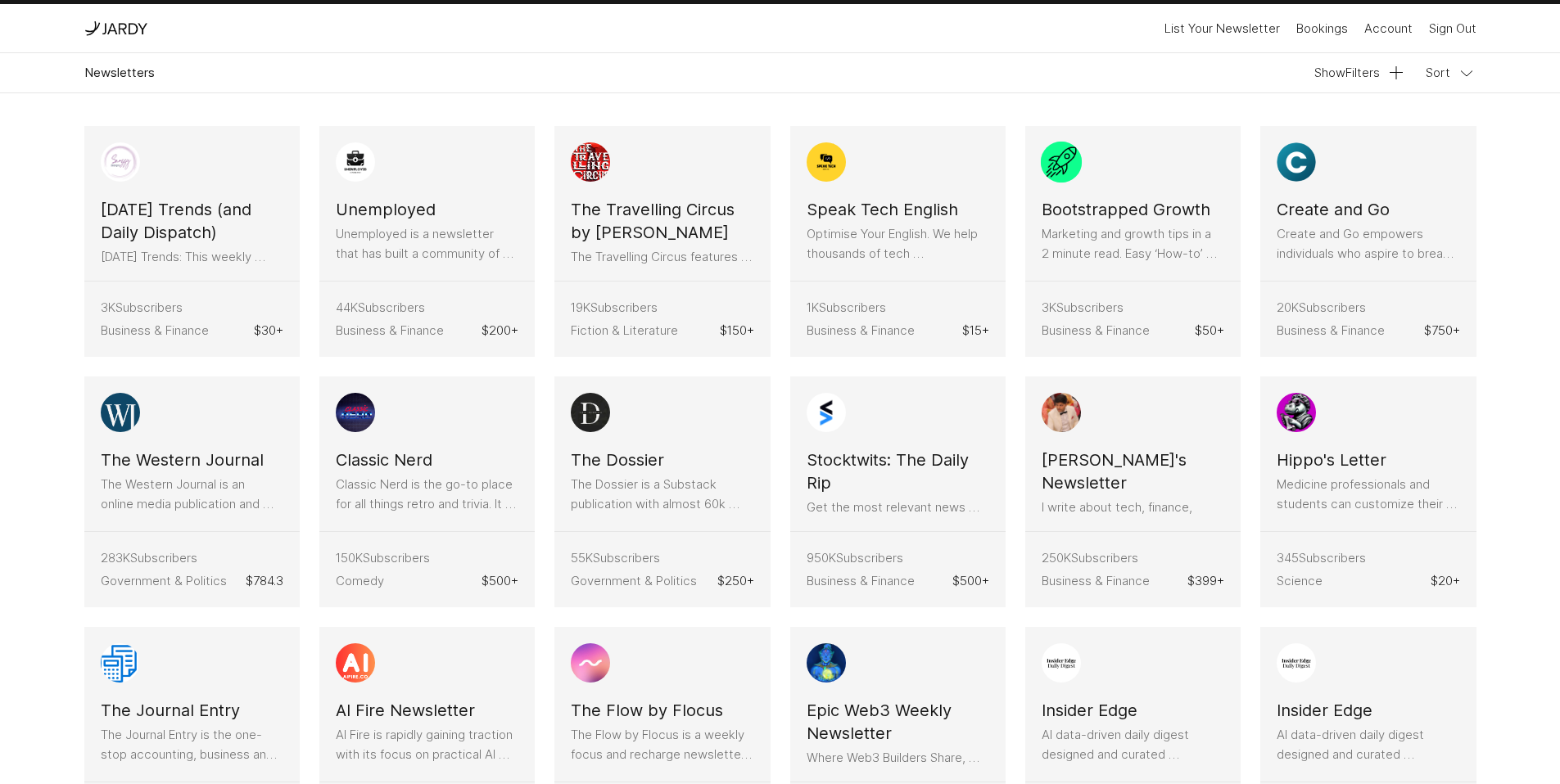
click at [1100, 217] on h3 "Bootstrapped Growth" at bounding box center [1126, 210] width 169 height 23
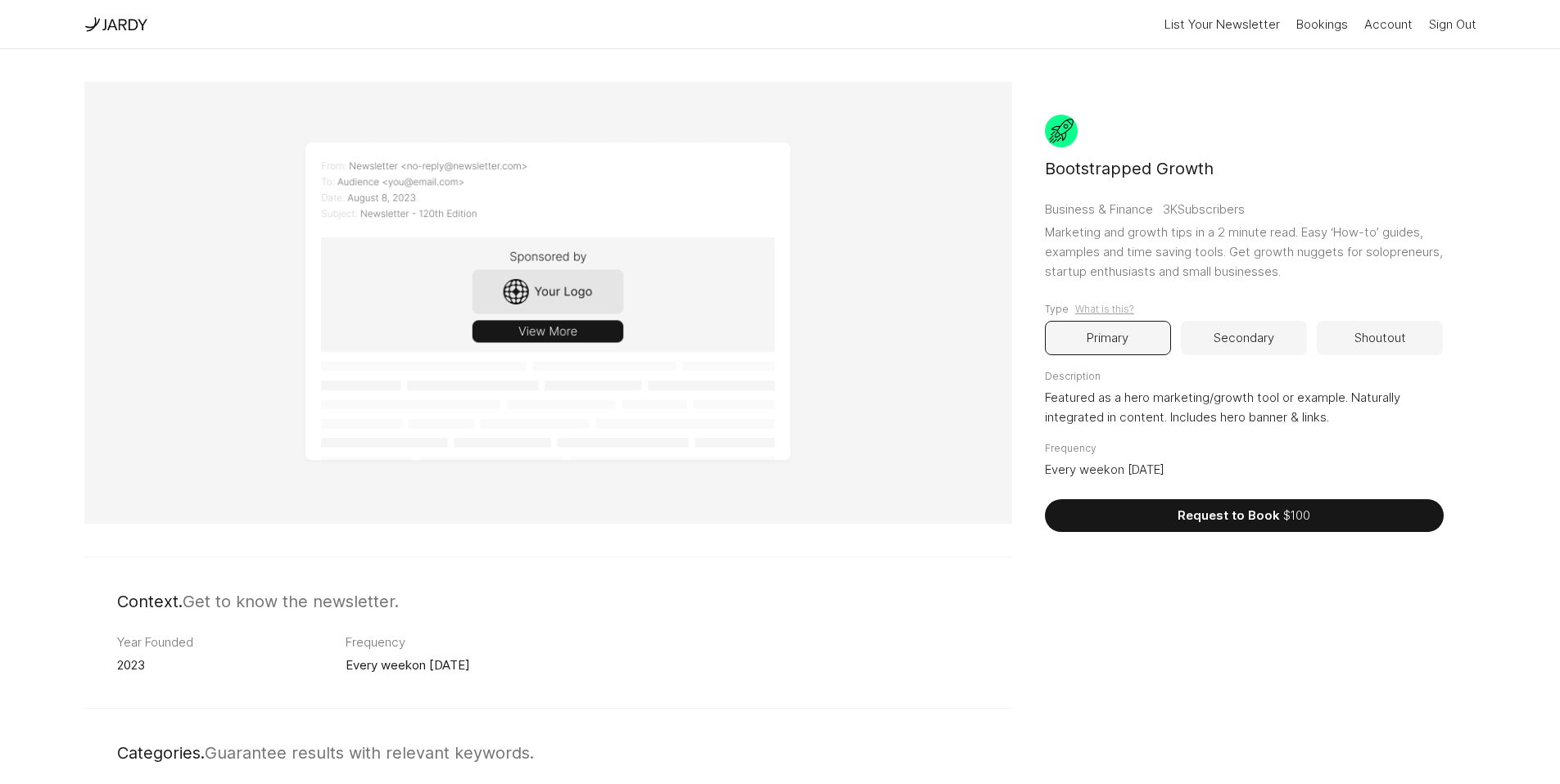
click at [1101, 313] on button "What is this?" at bounding box center [1105, 308] width 59 height 16
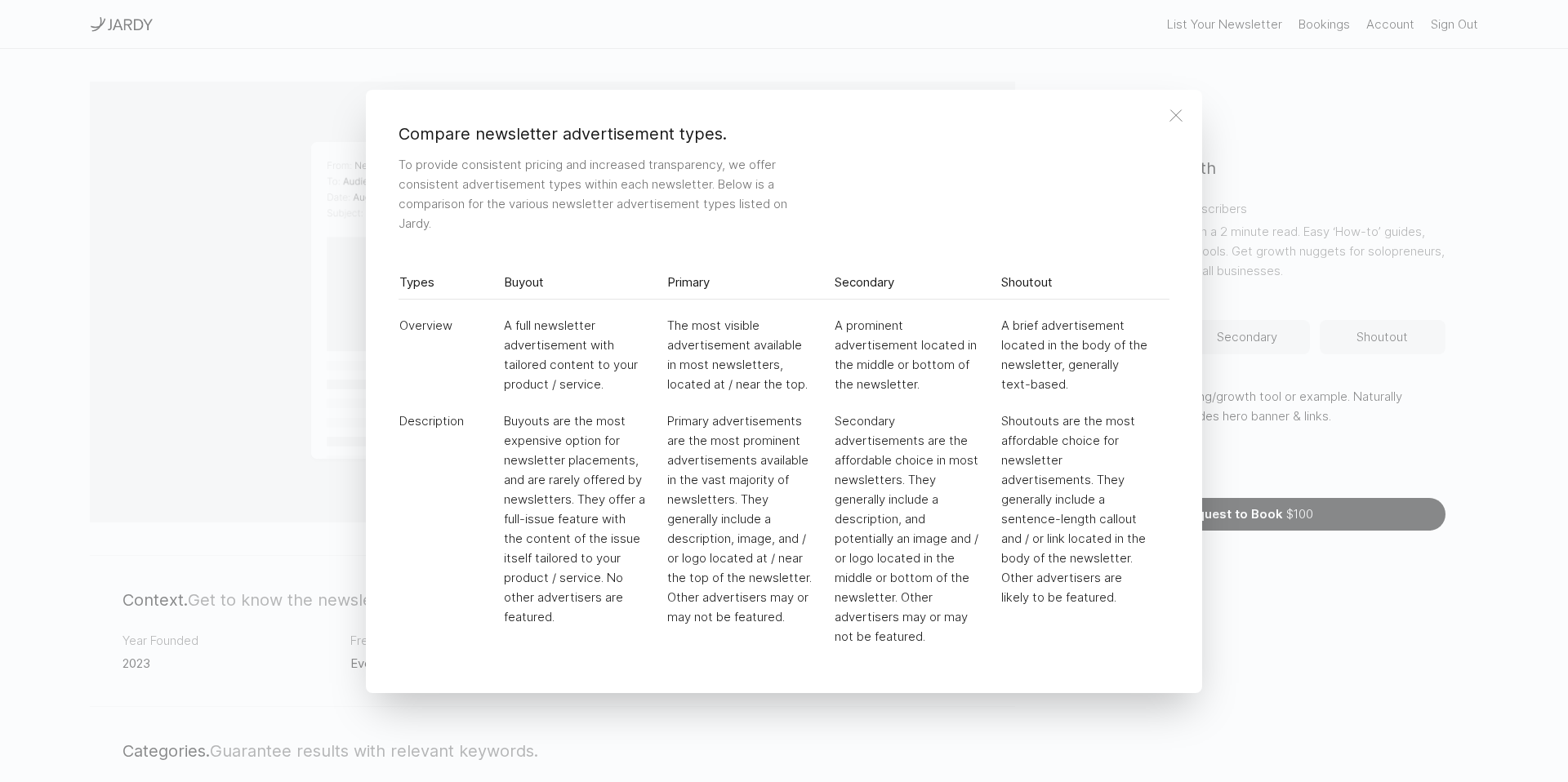
click at [1312, 279] on div "Compare newsletter advertisement types. To provide consistent pricing and incre…" at bounding box center [784, 391] width 1568 height 782
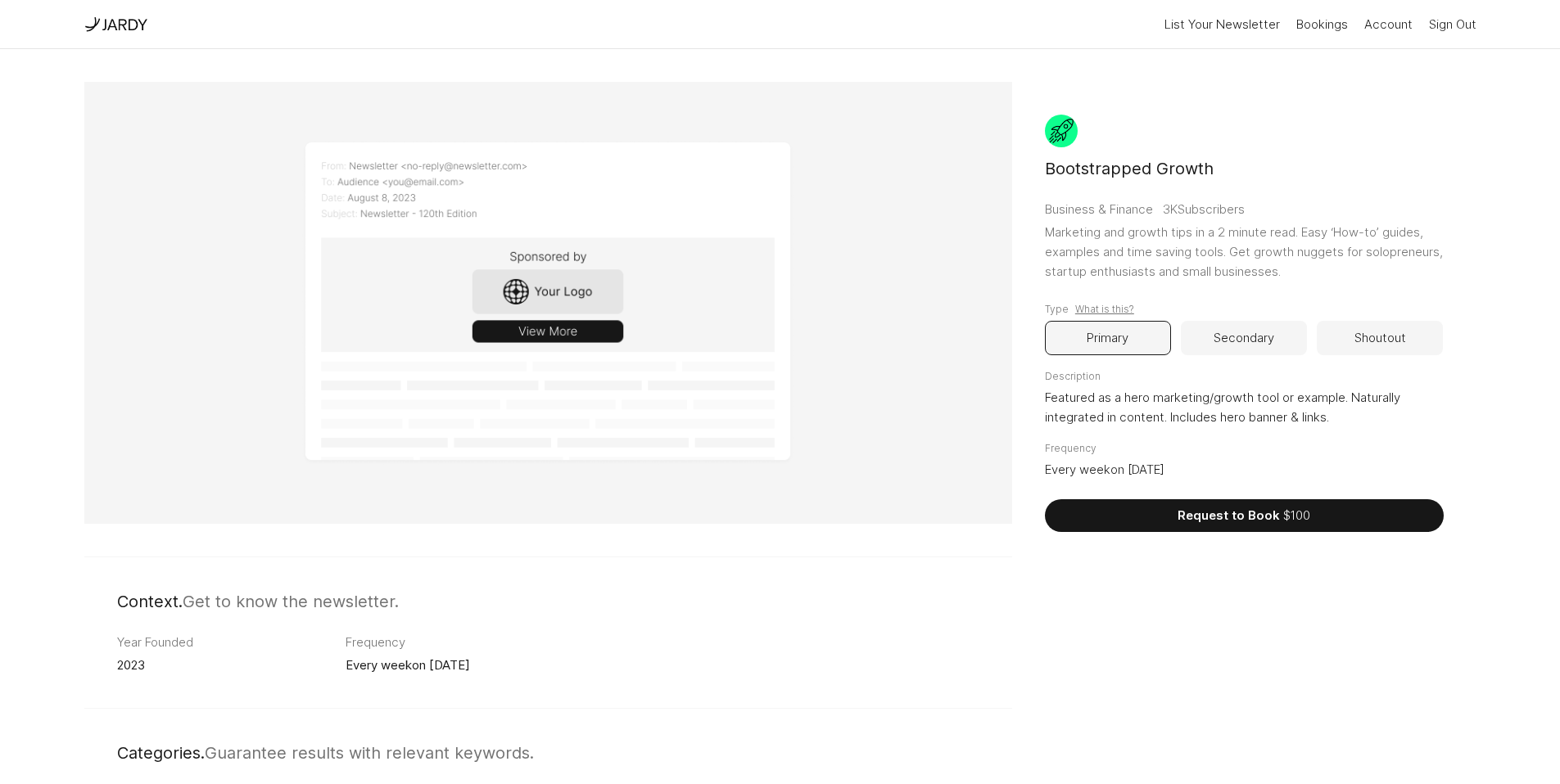
click at [1250, 339] on button "Secondary" at bounding box center [1244, 338] width 126 height 34
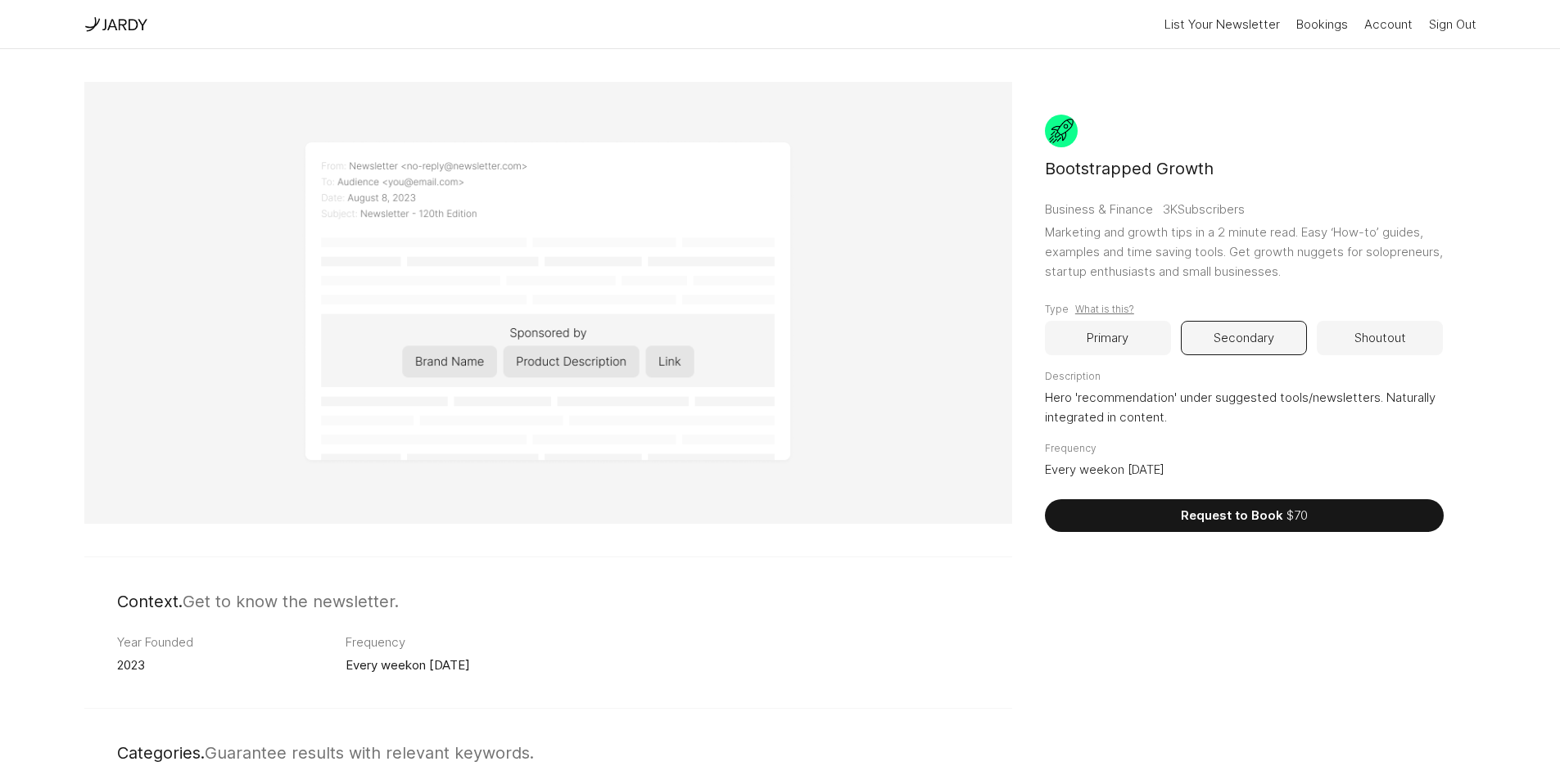
click at [1349, 330] on button "Shoutout" at bounding box center [1380, 338] width 126 height 34
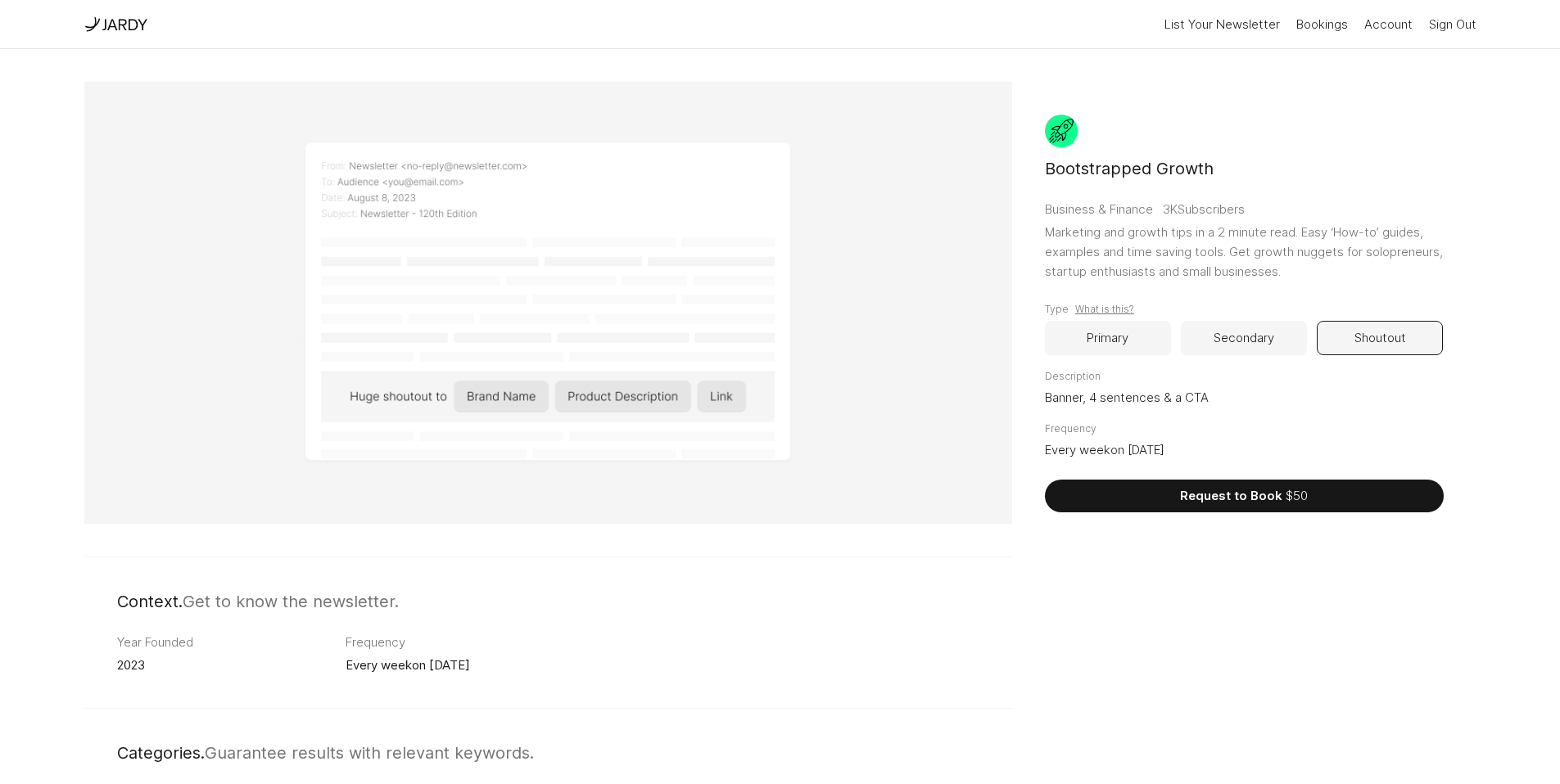
click at [1252, 326] on button "Secondary" at bounding box center [1244, 338] width 126 height 34
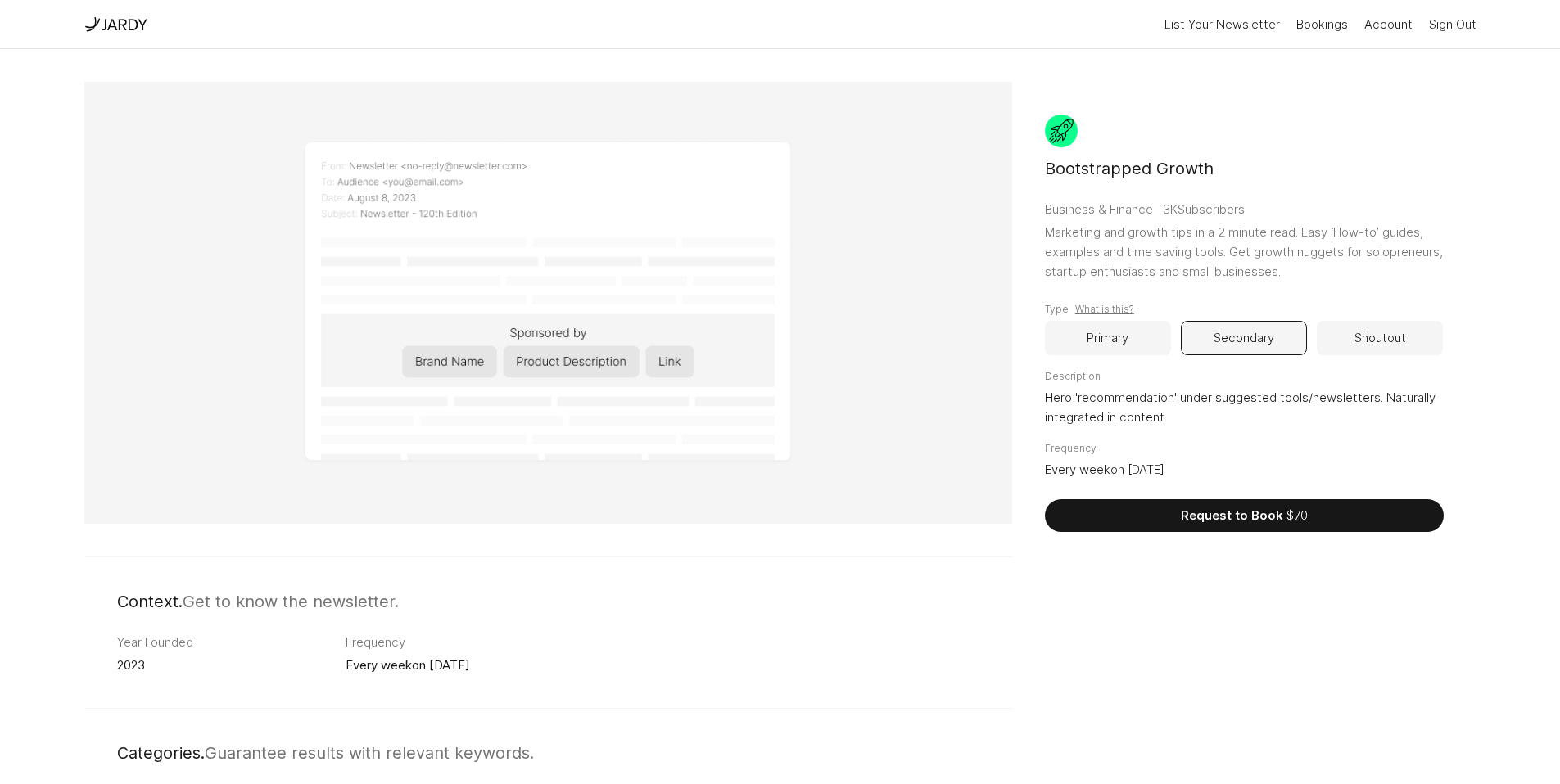
click at [1132, 343] on button "Primary" at bounding box center [1108, 338] width 126 height 34
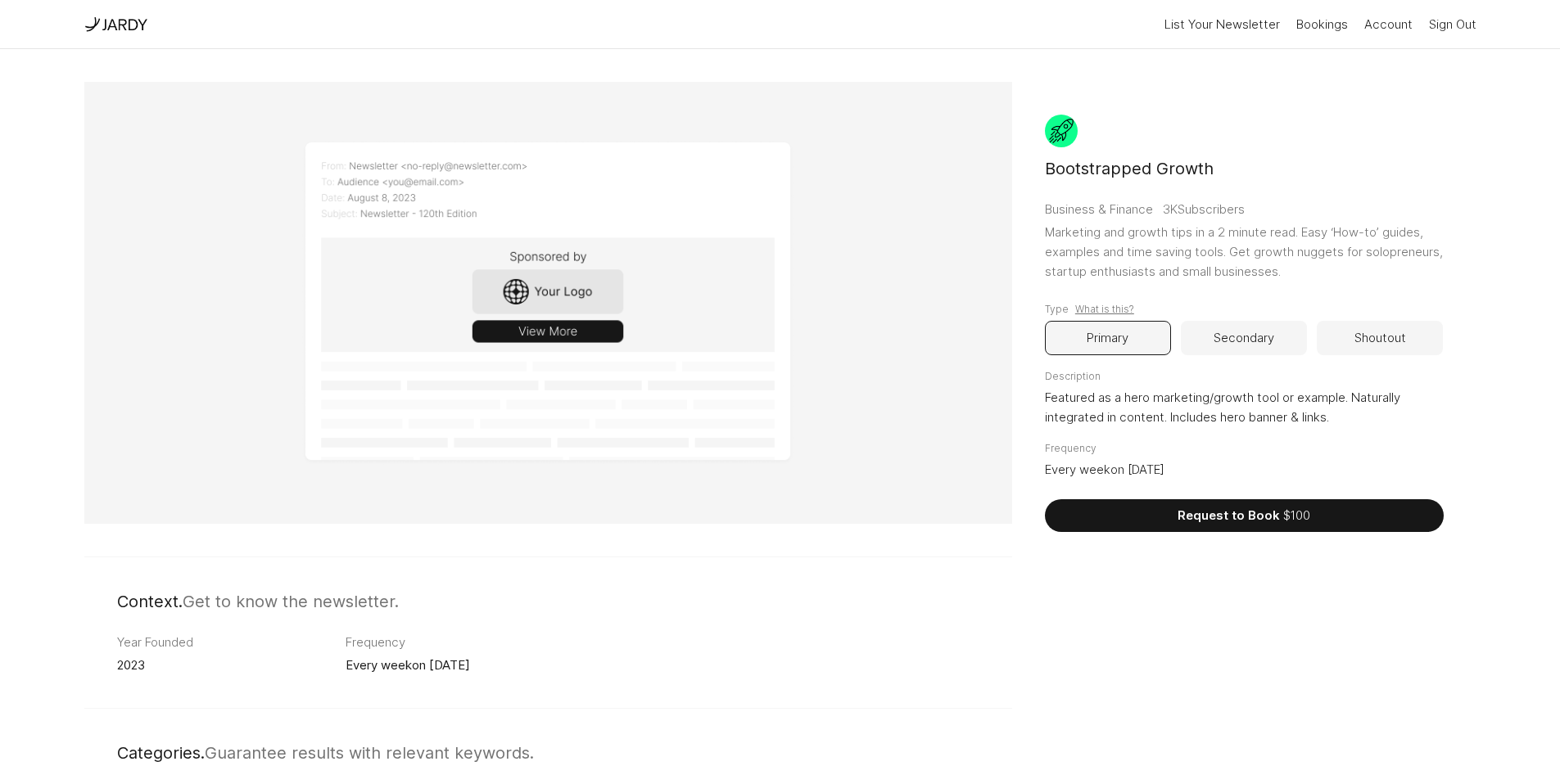
click at [1212, 344] on button "Secondary" at bounding box center [1244, 338] width 126 height 34
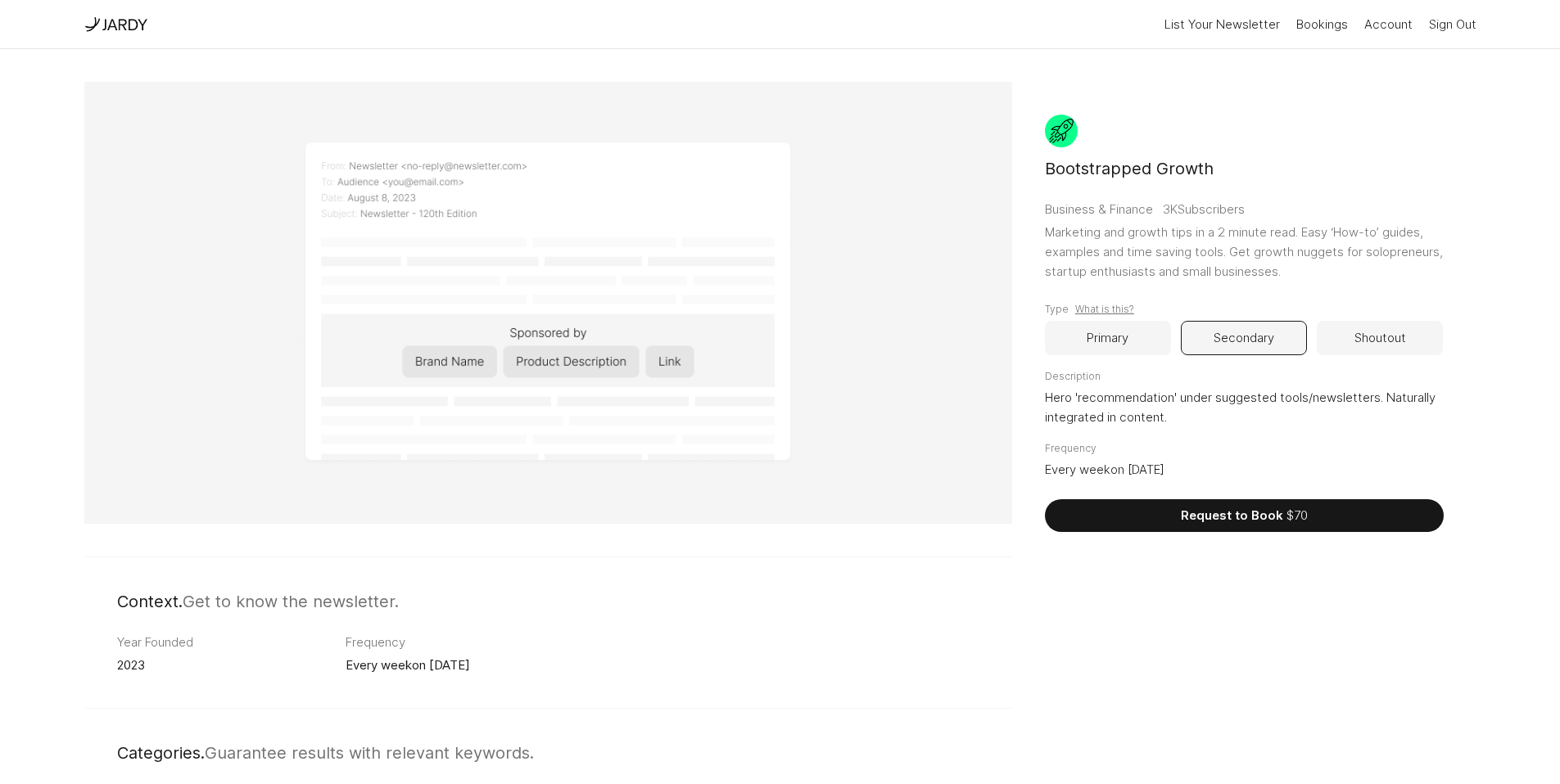
click at [1104, 344] on button "Primary" at bounding box center [1108, 338] width 126 height 34
